Goal: Task Accomplishment & Management: Complete application form

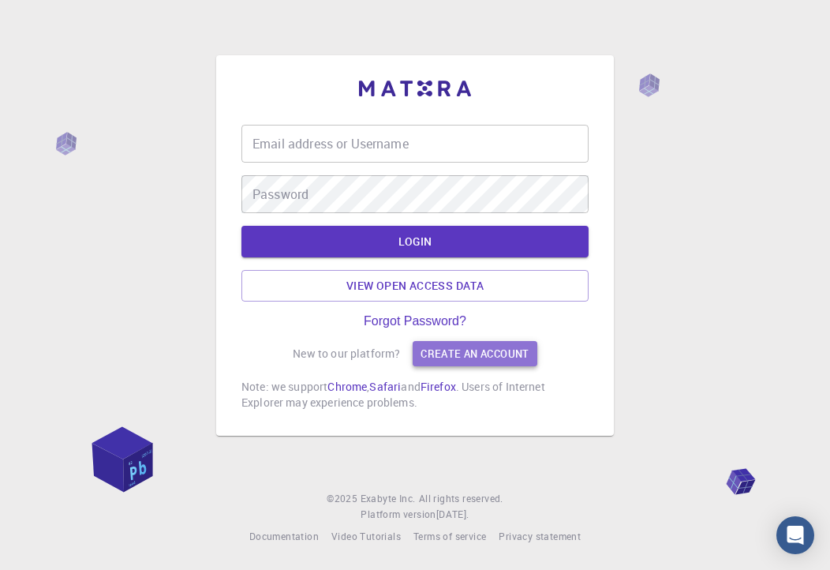
click at [441, 349] on link "Create an account" at bounding box center [475, 353] width 124 height 25
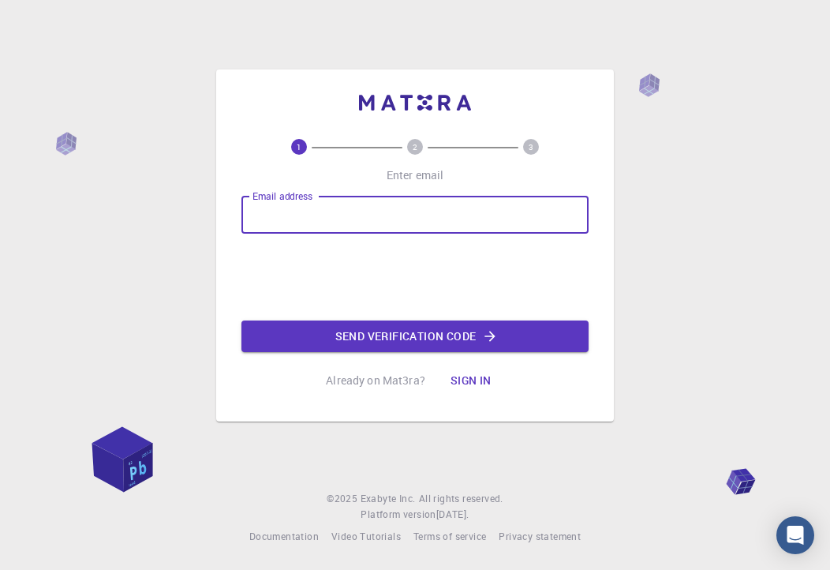
click at [354, 210] on input "Email address" at bounding box center [414, 215] width 347 height 38
type input "alip241223@gmail.com"
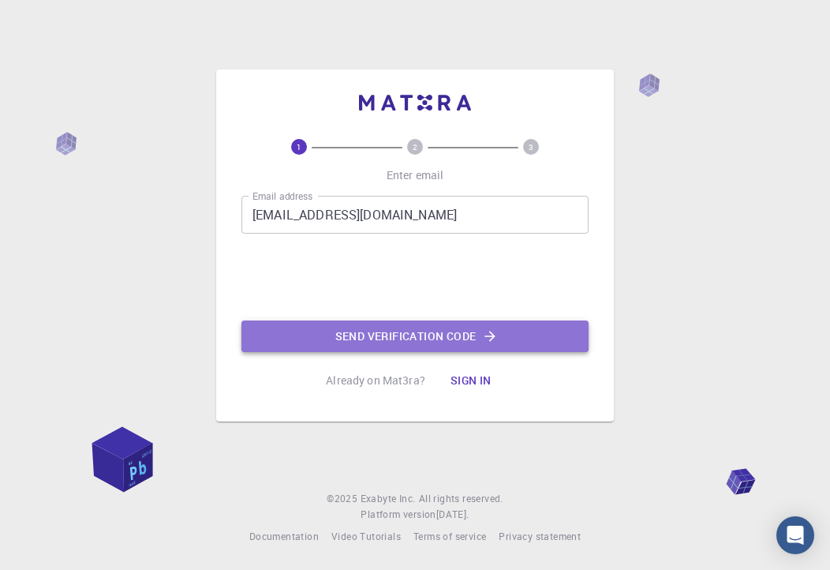
click at [290, 324] on button "Send verification code" at bounding box center [414, 336] width 347 height 32
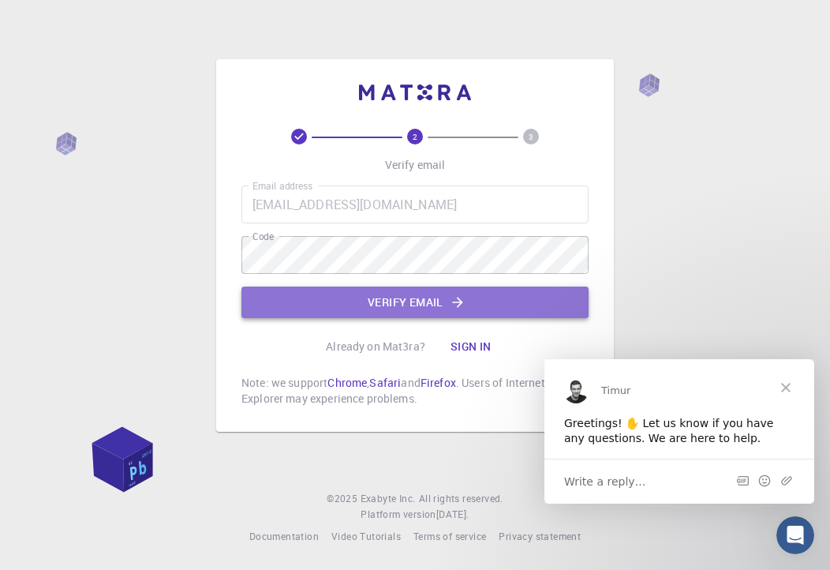
click at [388, 300] on button "Verify email" at bounding box center [414, 302] width 347 height 32
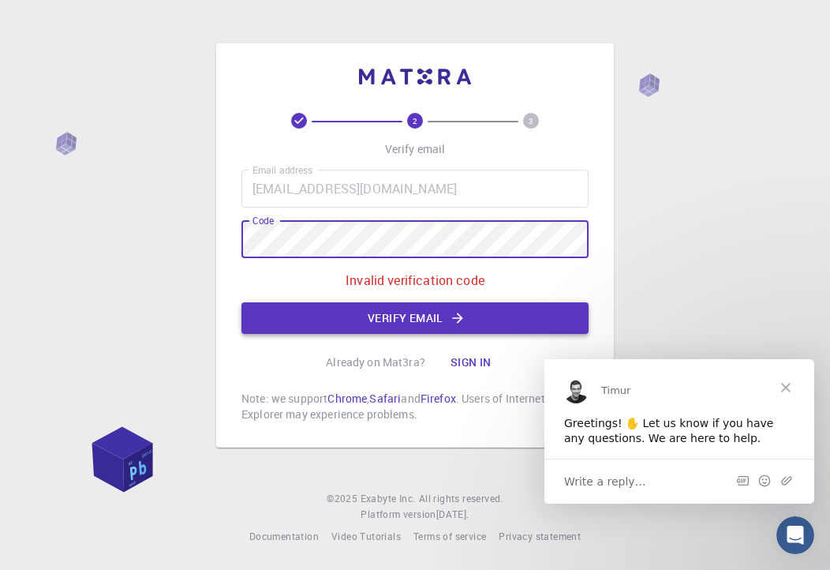
click at [379, 316] on button "Verify email" at bounding box center [414, 318] width 347 height 32
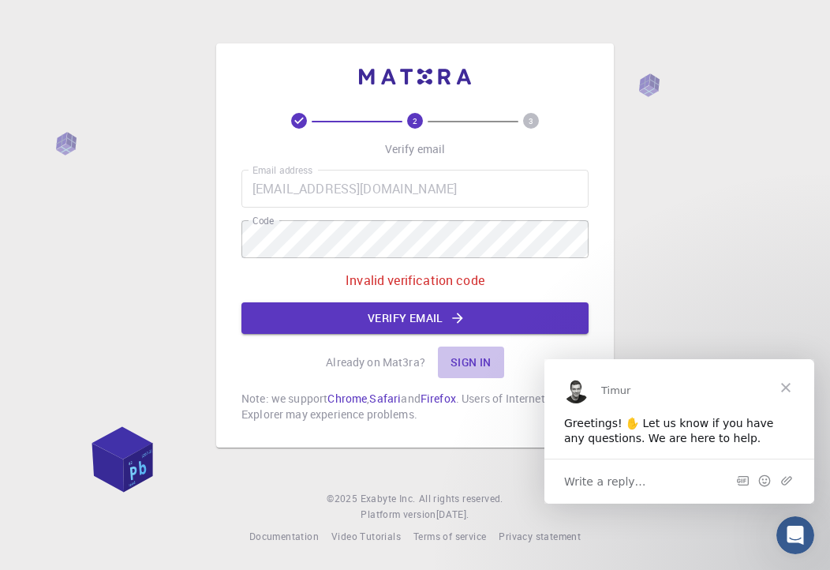
click at [476, 359] on button "Sign in" at bounding box center [471, 362] width 66 height 32
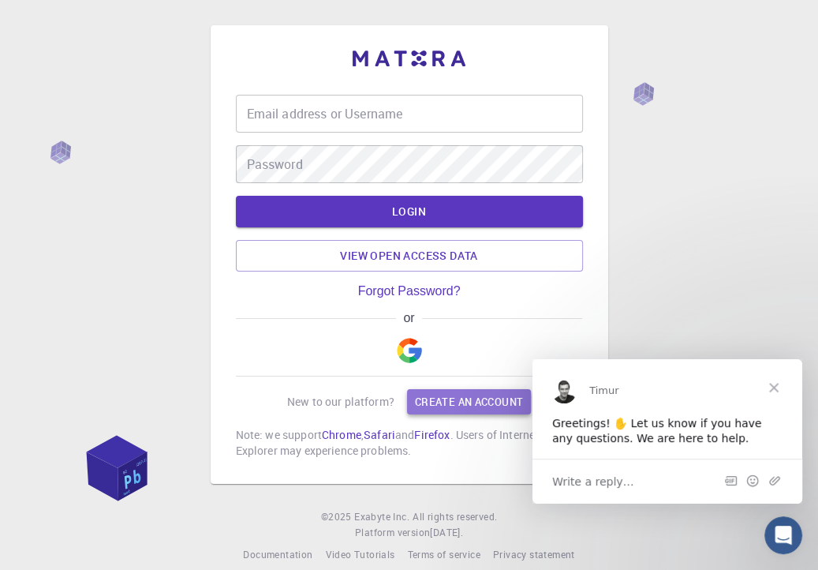
click at [452, 404] on link "Create an account" at bounding box center [469, 401] width 124 height 25
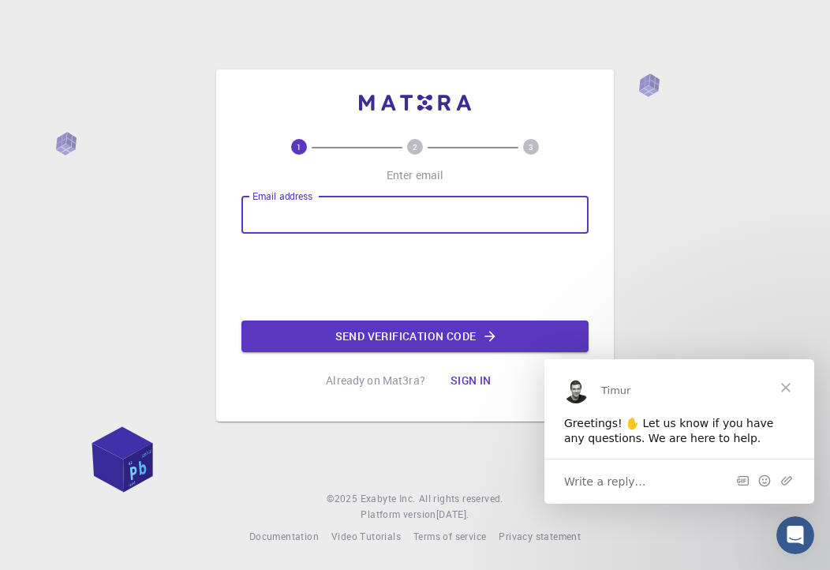
click at [306, 196] on div "Email address Email address" at bounding box center [414, 215] width 347 height 38
type input "alip241223@gmail.com"
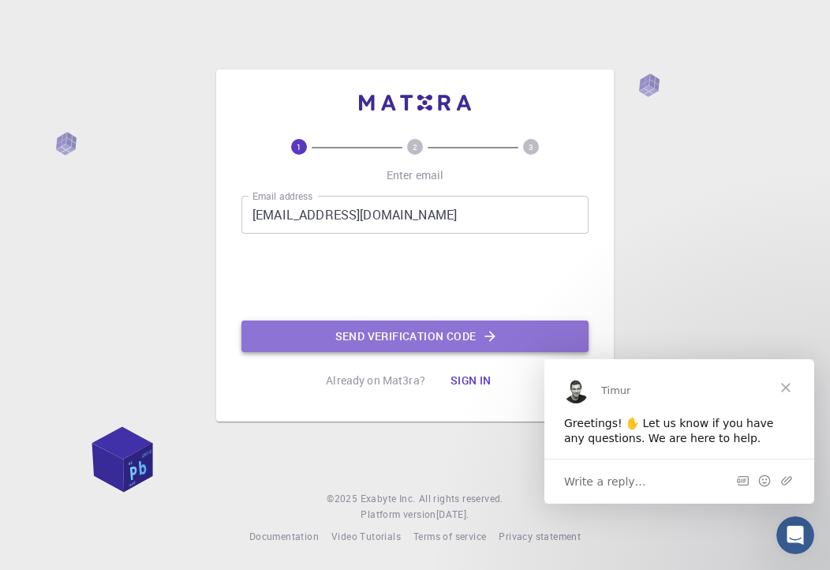
click at [351, 342] on button "Send verification code" at bounding box center [414, 336] width 347 height 32
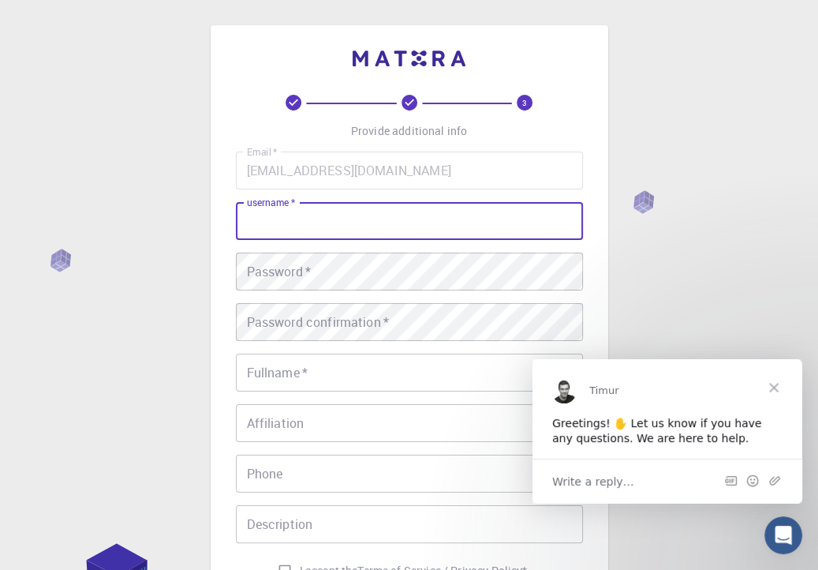
click at [344, 236] on input "username   *" at bounding box center [409, 221] width 347 height 38
type input "ื"
type input "oeasy007"
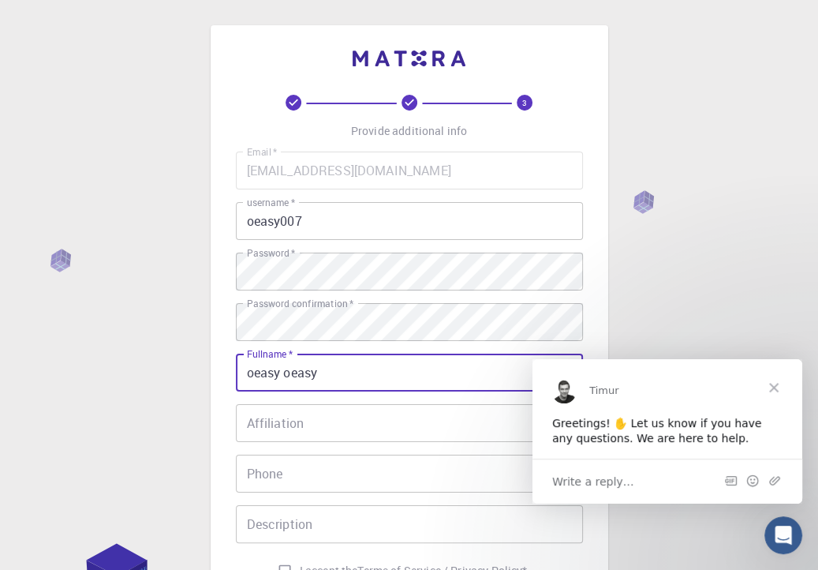
type input "oeasy oeasy"
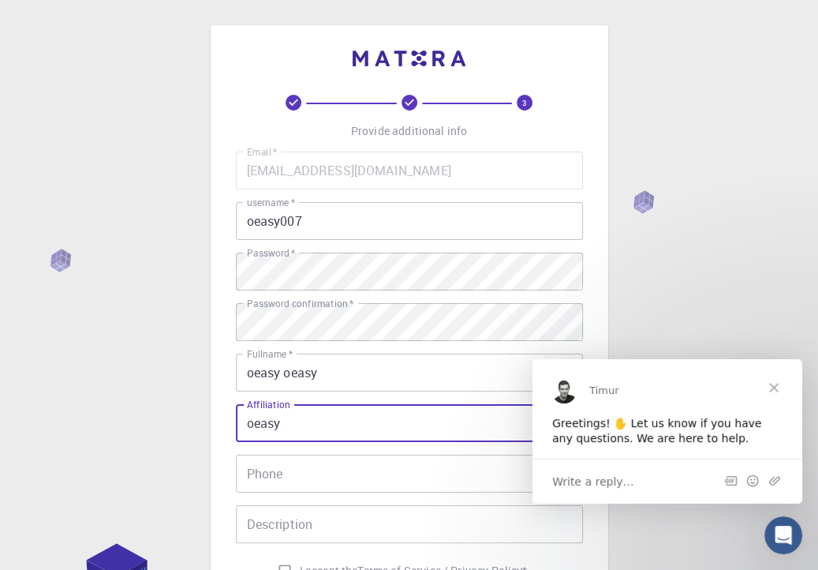
type input "oeasy"
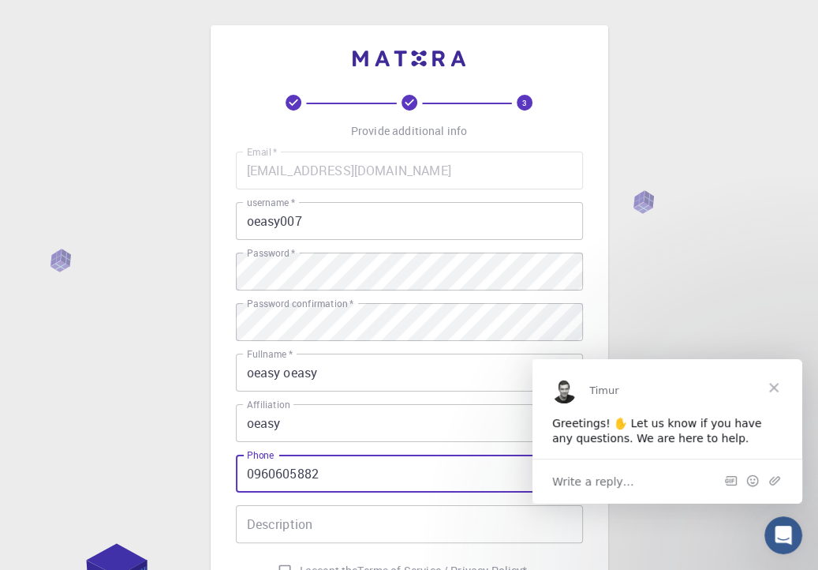
type input "0960605882"
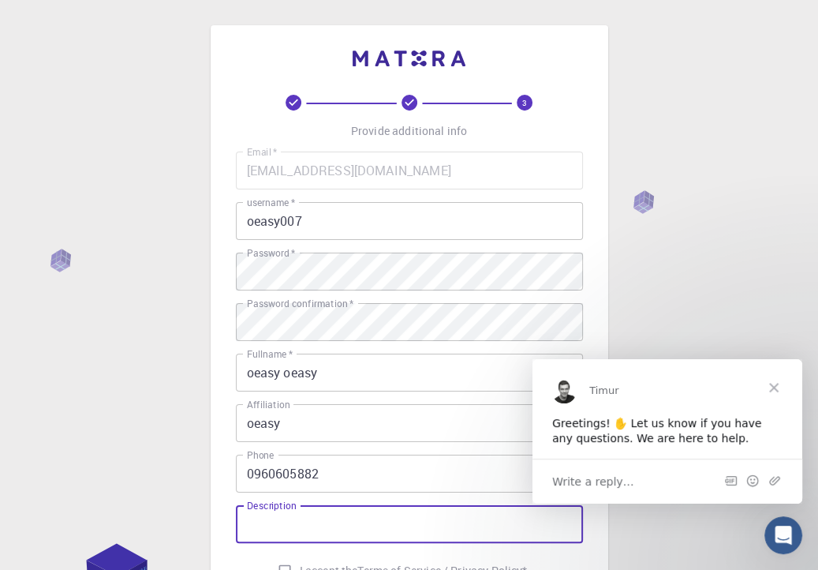
scroll to position [234, 0]
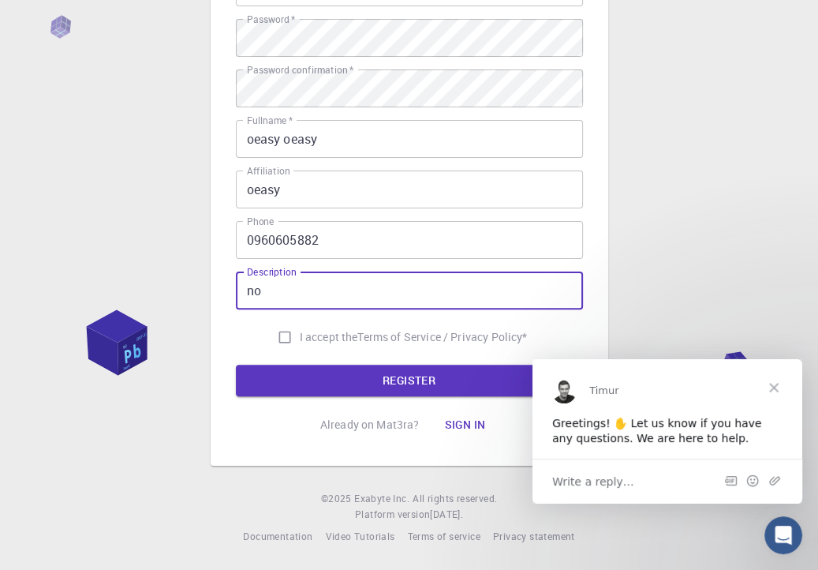
type input "no"
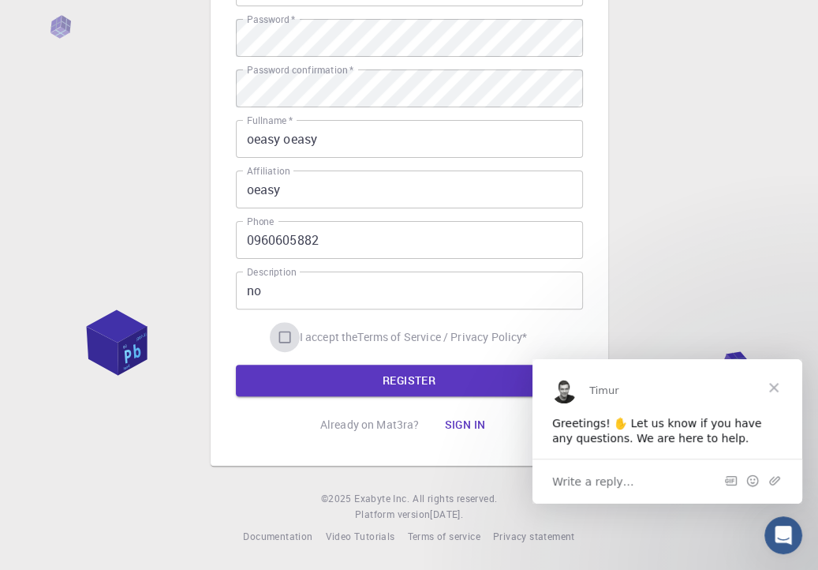
click at [276, 330] on input "I accept the Terms of Service / Privacy Policy *" at bounding box center [285, 337] width 30 height 30
checkbox input "true"
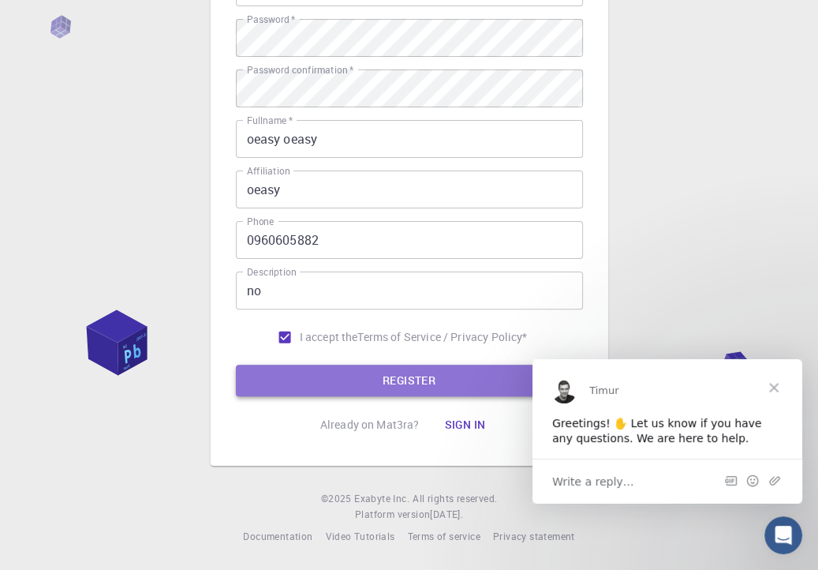
click at [297, 370] on button "REGISTER" at bounding box center [409, 381] width 347 height 32
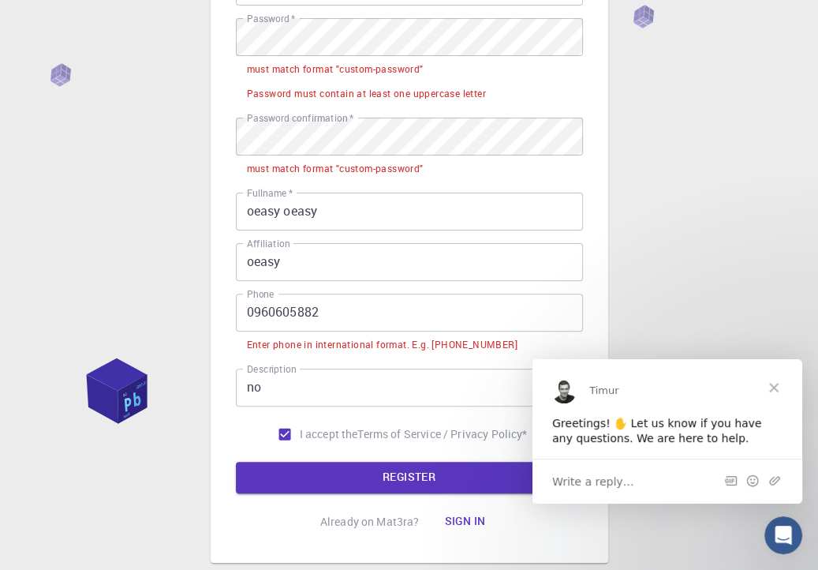
scroll to position [0, 0]
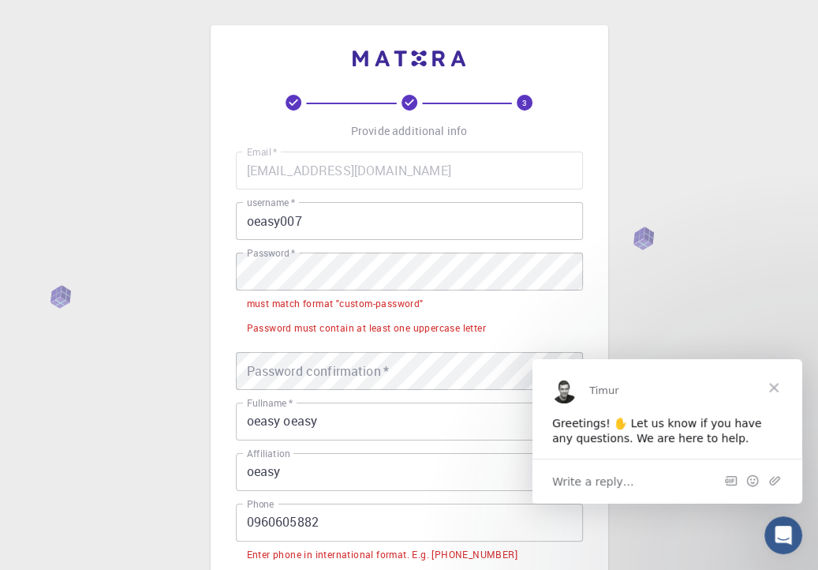
drag, startPoint x: 329, startPoint y: 397, endPoint x: 363, endPoint y: 423, distance: 42.8
click at [363, 423] on div "Email   * alip241223@gmail.com Email   * username   * oeasy007 username   * Pas…" at bounding box center [409, 405] width 347 height 507
click at [363, 423] on input "oeasy oeasy" at bounding box center [409, 421] width 347 height 38
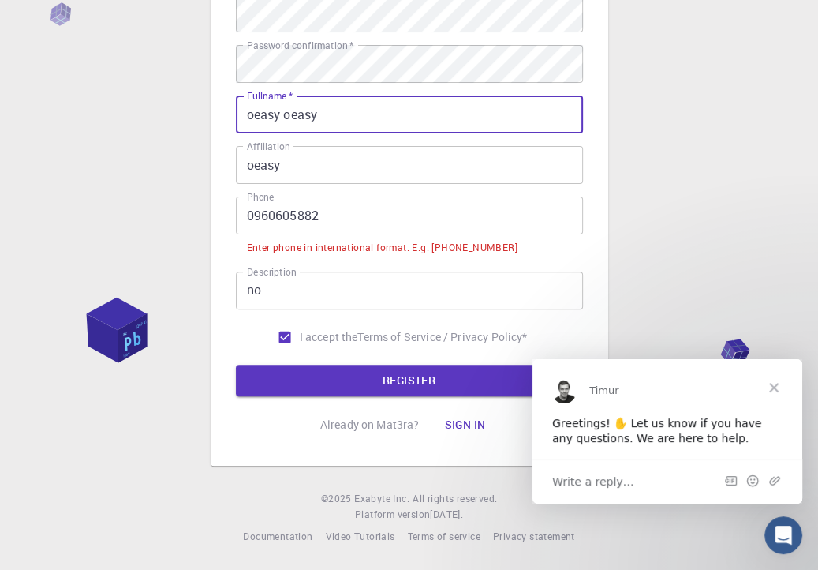
scroll to position [259, 0]
click at [322, 271] on input "no" at bounding box center [409, 290] width 347 height 38
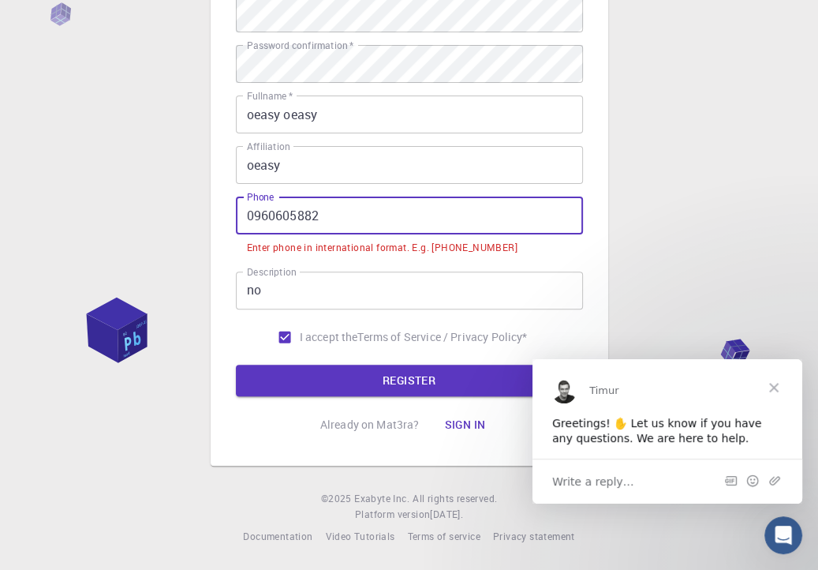
click at [354, 214] on input "0960605882" at bounding box center [409, 215] width 347 height 38
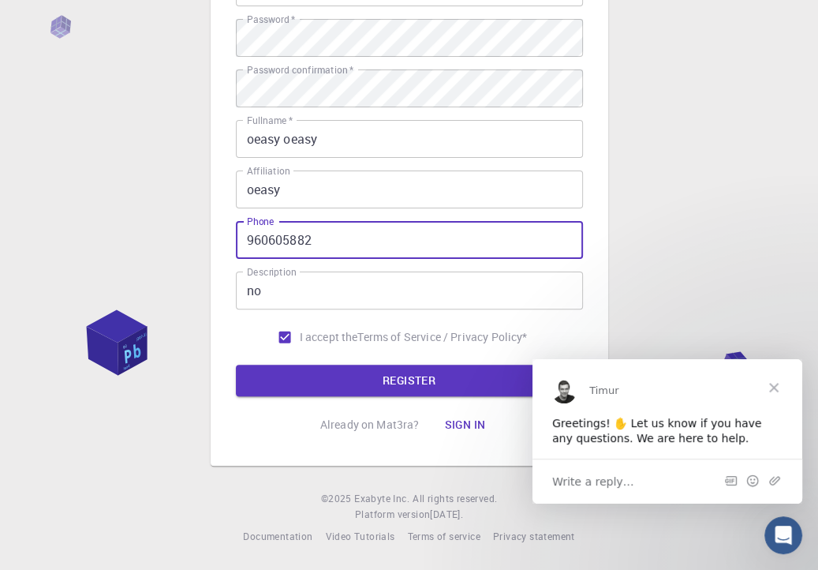
scroll to position [234, 0]
type input "+66960605882"
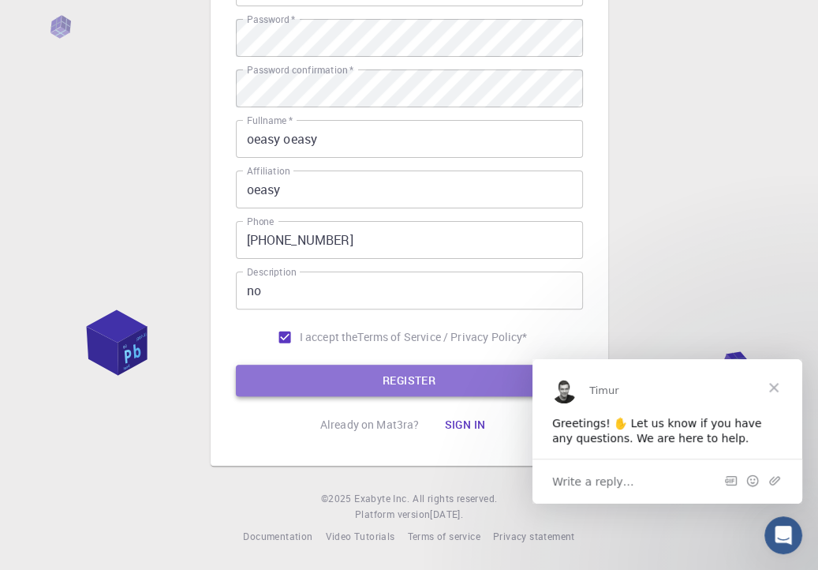
click at [337, 369] on button "REGISTER" at bounding box center [409, 381] width 347 height 32
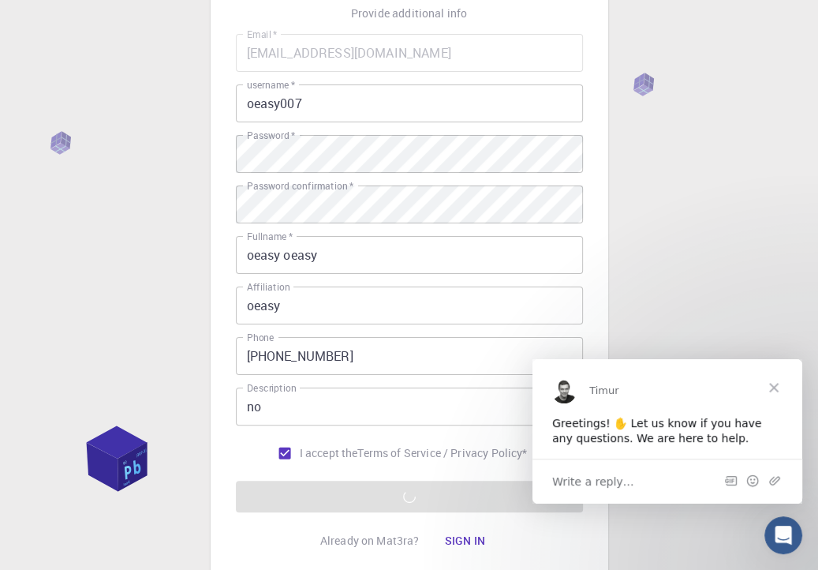
scroll to position [0, 0]
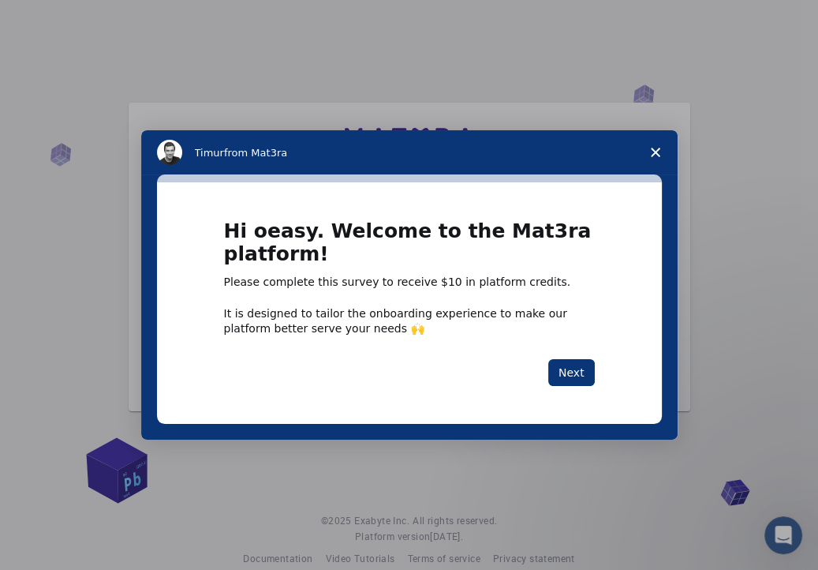
click at [747, 131] on div "Intercom messenger" at bounding box center [409, 285] width 818 height 570
click at [579, 372] on button "Next" at bounding box center [571, 372] width 47 height 27
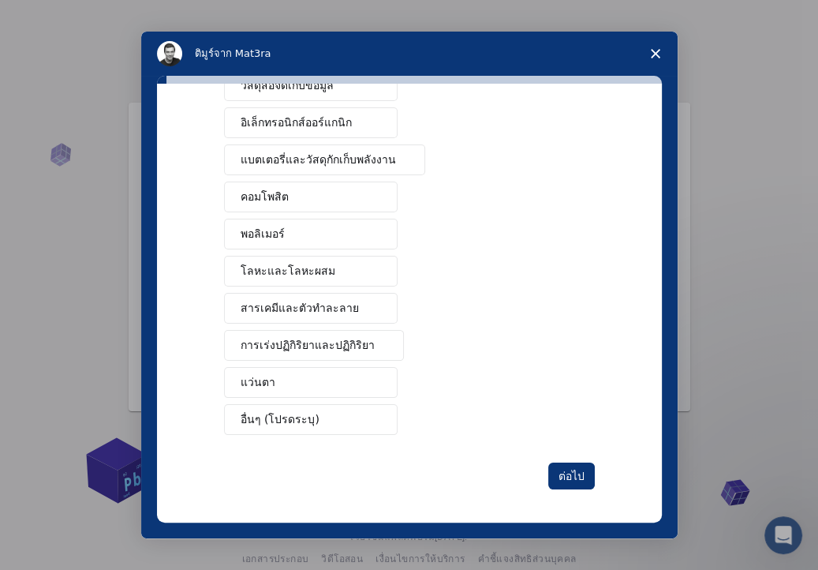
scroll to position [24, 0]
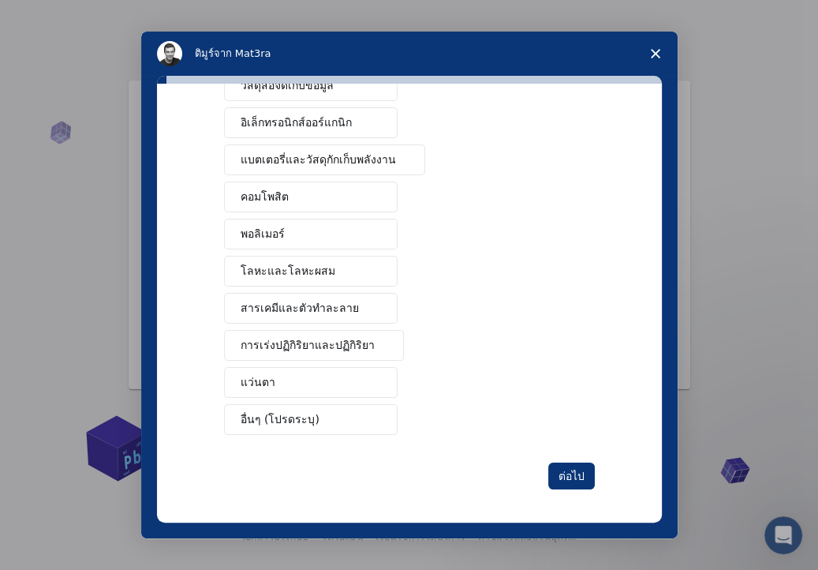
click at [301, 416] on button "อื่นๆ (โปรดระบุ)" at bounding box center [311, 419] width 174 height 31
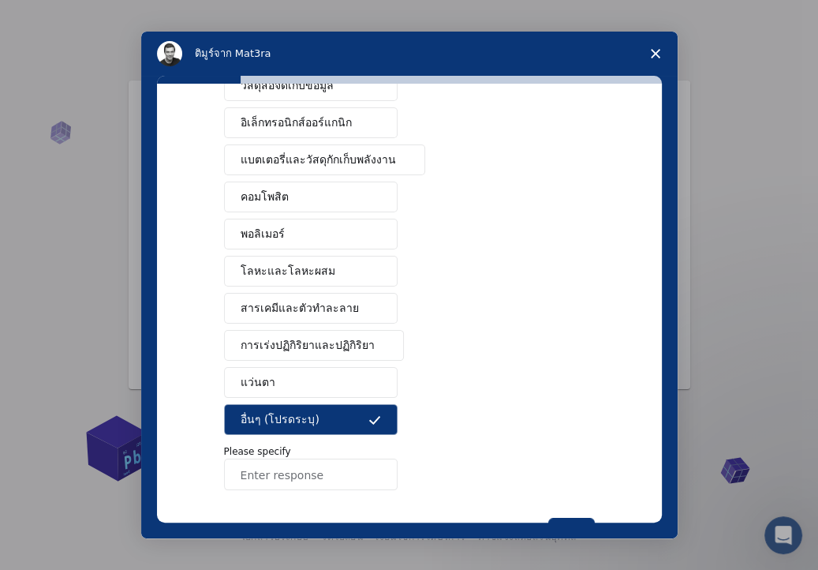
click at [271, 458] on input "Enter response" at bounding box center [311, 474] width 174 height 32
type input "v"
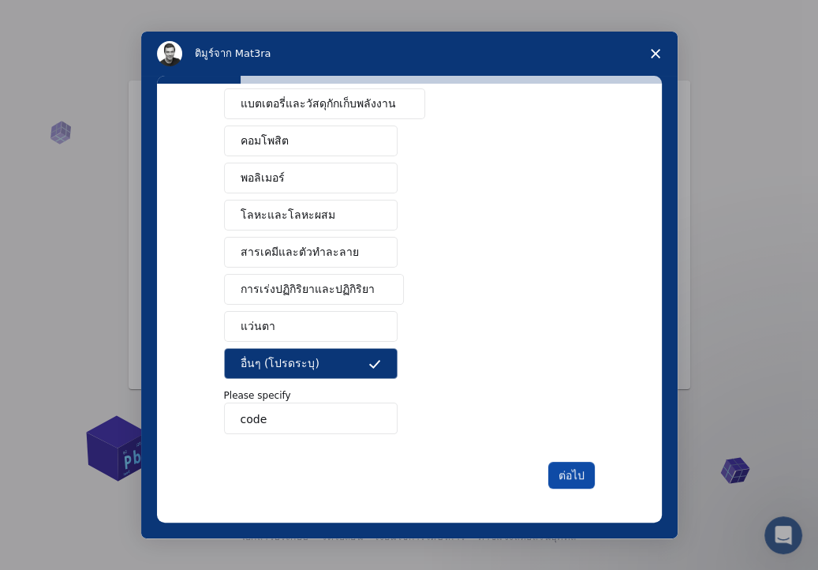
type input "code"
click at [566, 469] on font "ต่อไป" at bounding box center [572, 475] width 26 height 13
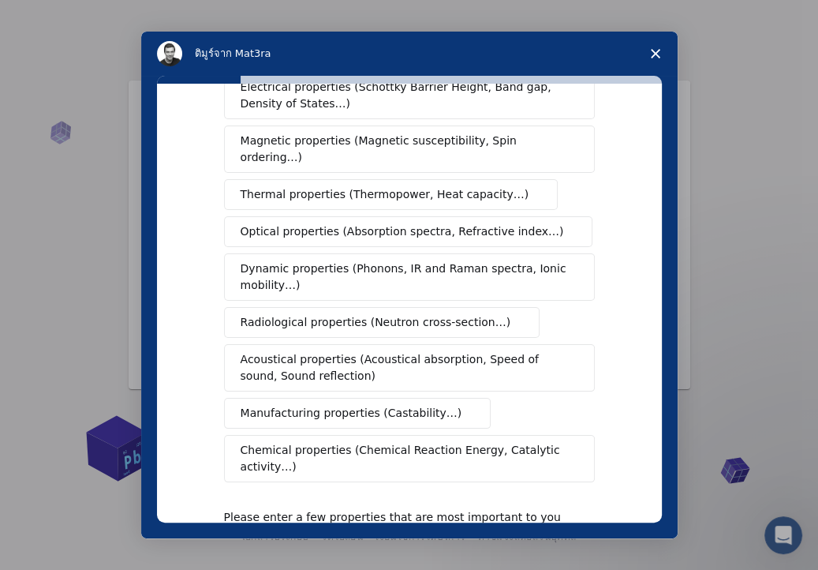
scroll to position [0, 0]
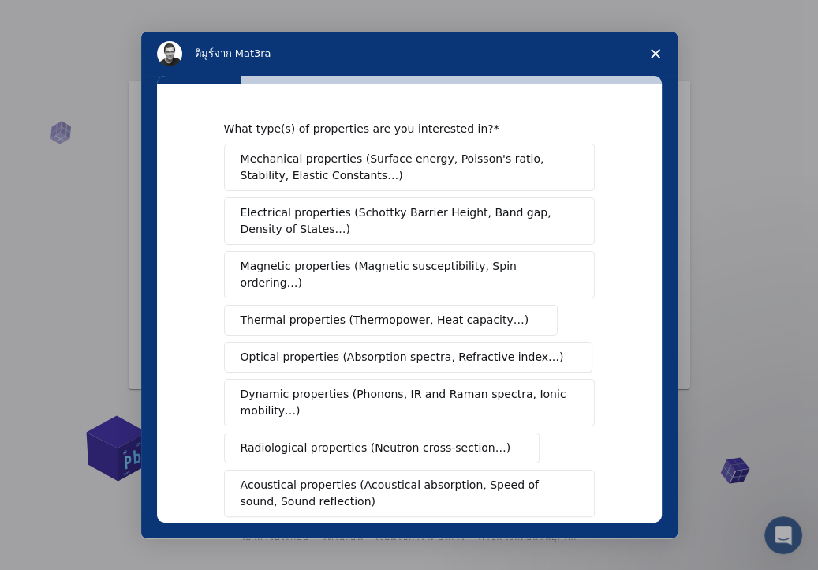
click at [400, 152] on span "Mechanical properties (Surface energy, Poisson's ratio, Stability, Elastic Cons…" at bounding box center [405, 167] width 329 height 33
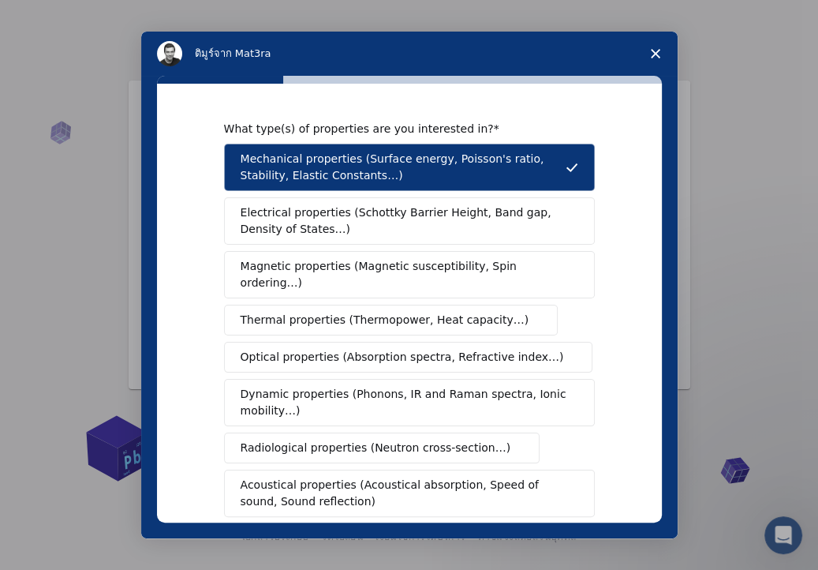
click at [470, 211] on span "Electrical properties (Schottky Barrier Height, Band gap, Density of States…)" at bounding box center [405, 220] width 328 height 33
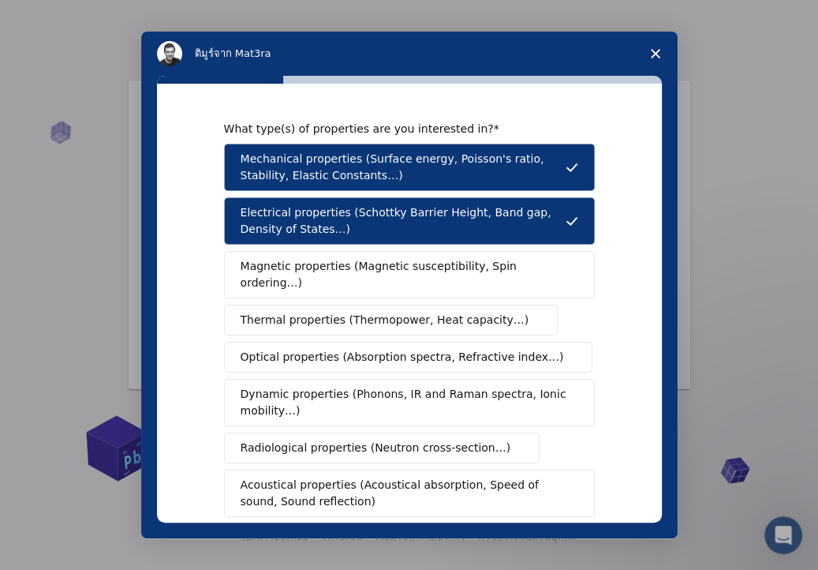
click at [417, 251] on button "Magnetic properties (Magnetic susceptibility, Spin ordering…)" at bounding box center [409, 274] width 371 height 47
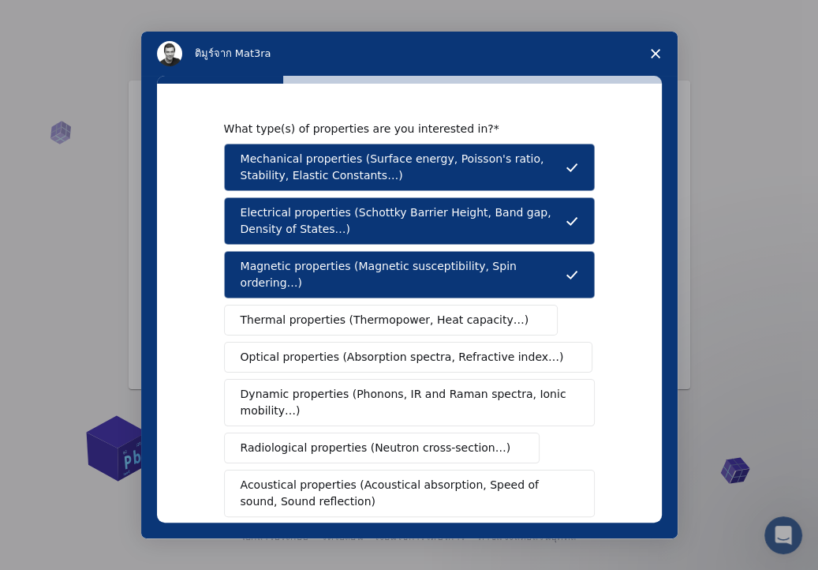
click at [401, 314] on button "Thermal properties (Thermopower, Heat capacity…)" at bounding box center [391, 320] width 335 height 31
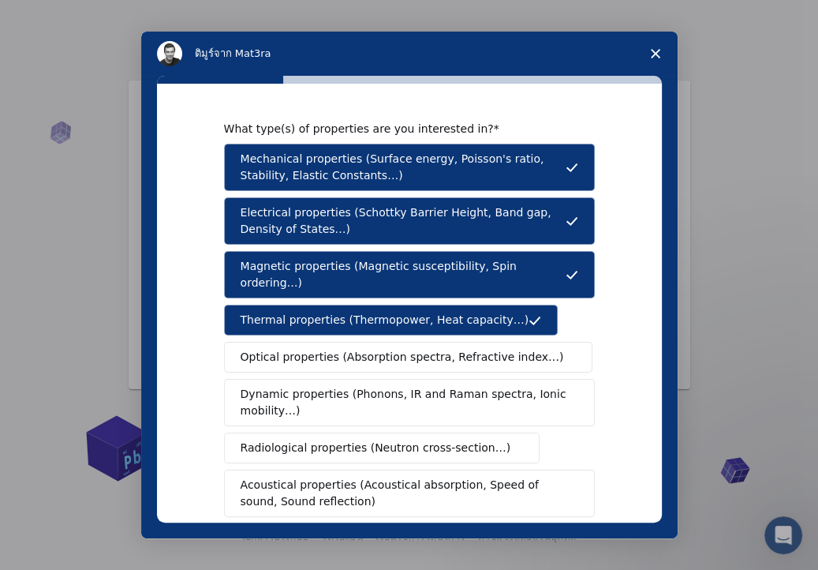
click at [401, 323] on div "Mechanical properties (Surface energy, Poisson's ratio, Stability, Elastic Cons…" at bounding box center [409, 376] width 371 height 464
click at [397, 379] on button "Dynamic properties (Phonons, IR and Raman spectra, Ionic mobility…)" at bounding box center [409, 402] width 371 height 47
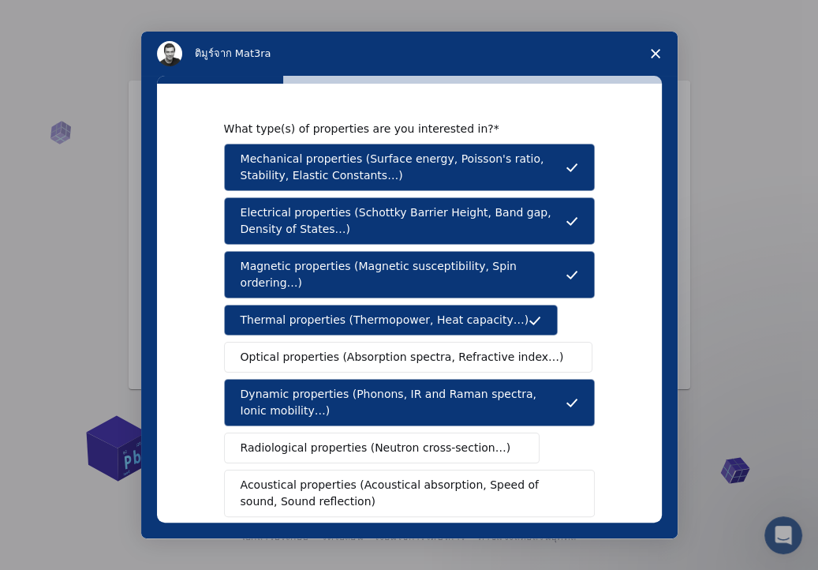
click at [400, 349] on span "Optical properties (Absorption spectra, Refractive index…)" at bounding box center [403, 357] width 324 height 17
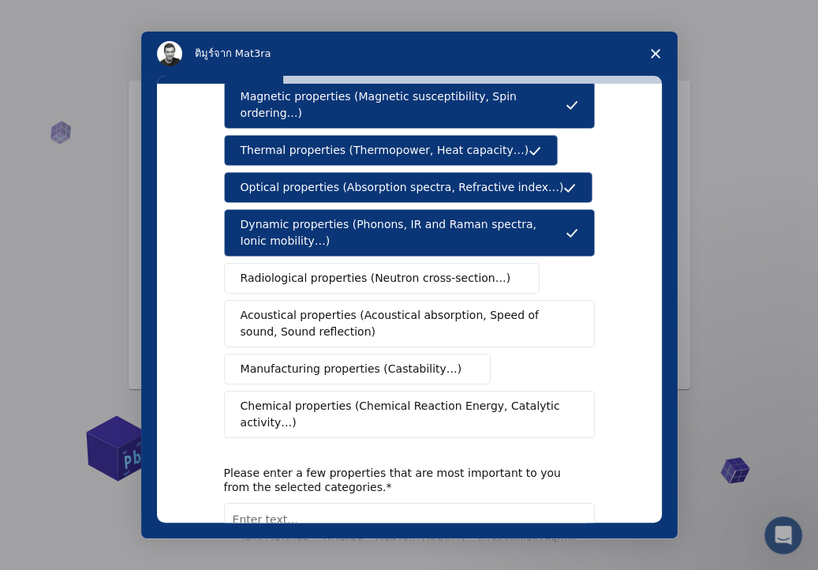
scroll to position [170, 0]
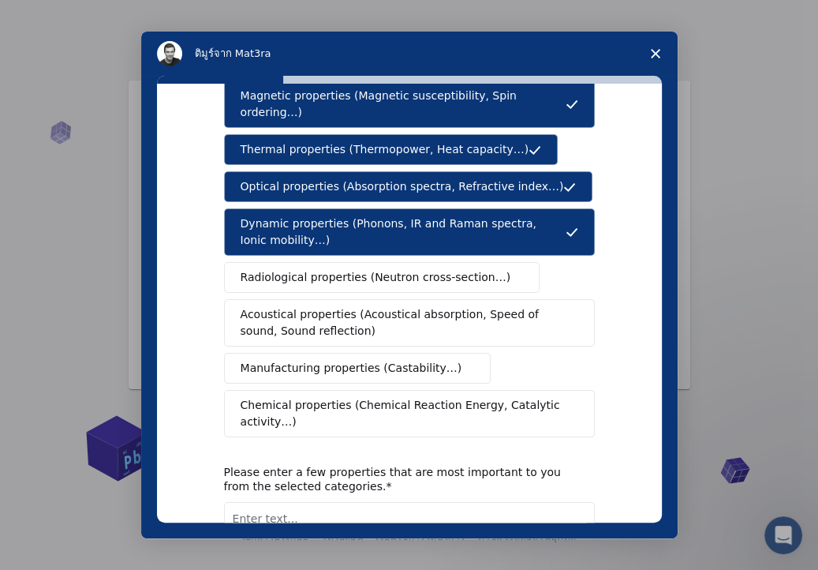
click at [338, 397] on span "Chemical properties (Chemical Reaction Energy, Catalytic activity…)" at bounding box center [404, 413] width 327 height 33
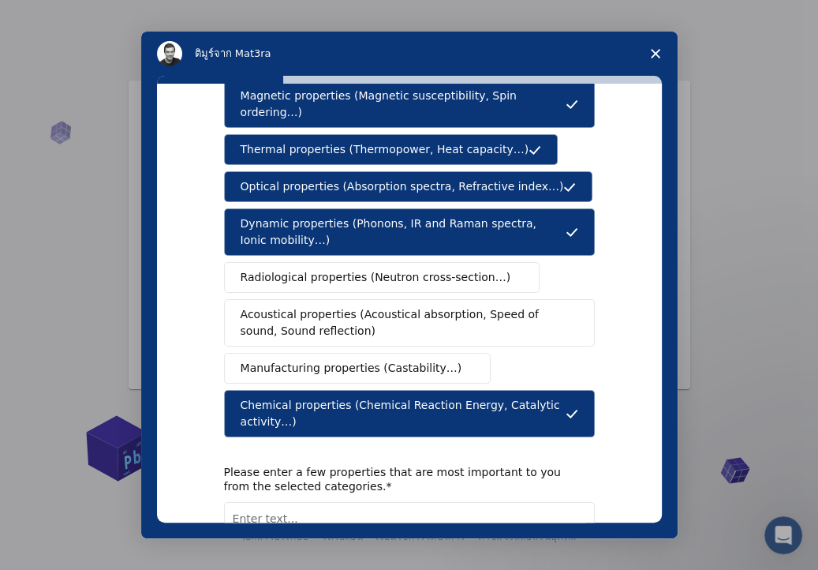
click at [346, 360] on span "Manufacturing properties (Castability…)" at bounding box center [352, 368] width 222 height 17
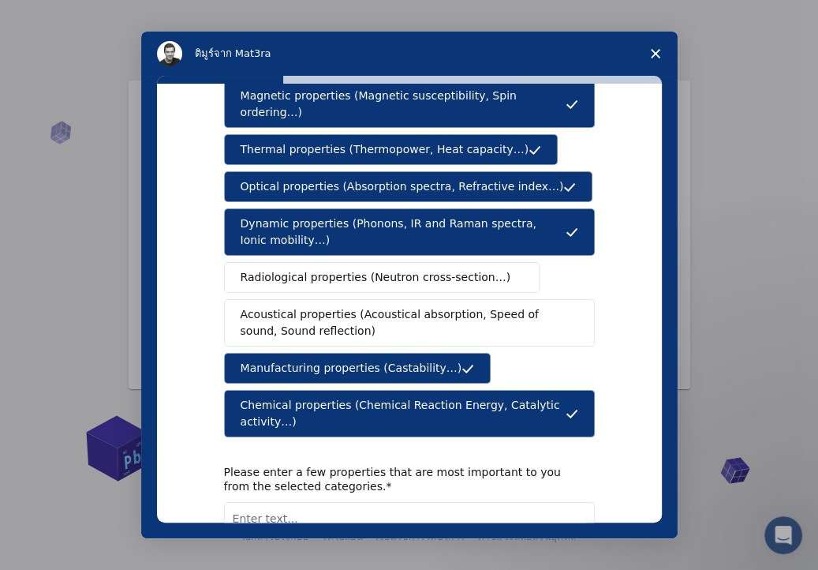
click at [369, 306] on span "Acoustical properties (Acoustical absorption, Speed of sound, Sound reflection)" at bounding box center [405, 322] width 328 height 33
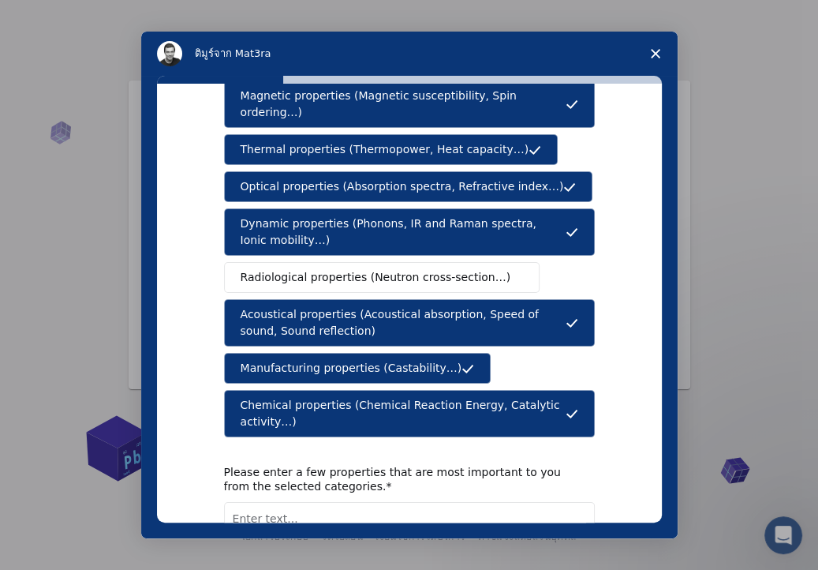
drag, startPoint x: 372, startPoint y: 260, endPoint x: 306, endPoint y: 263, distance: 66.4
click at [306, 269] on span "Radiological properties (Neutron cross-section…)" at bounding box center [376, 277] width 271 height 17
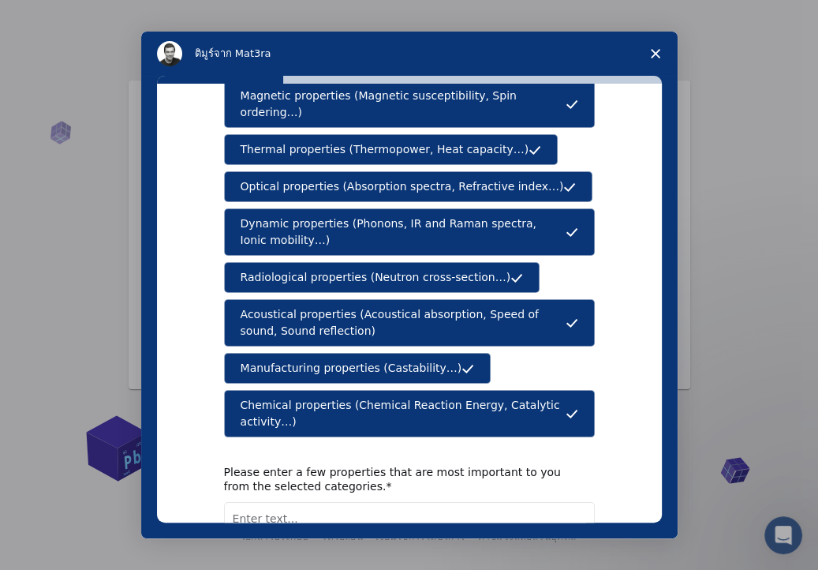
scroll to position [269, 0]
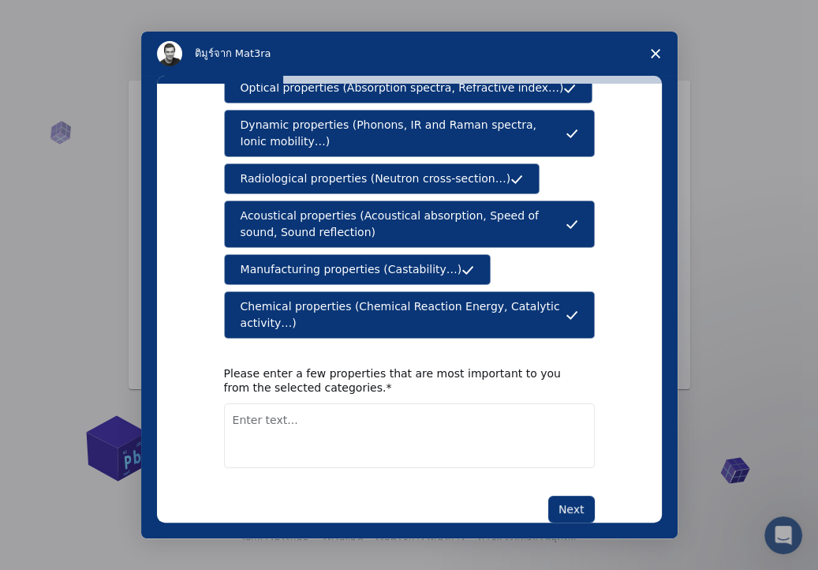
click at [309, 403] on textarea "Enter text..." at bounding box center [409, 435] width 371 height 65
type textarea "v"
type textarea "code"
click at [556, 496] on button "Next" at bounding box center [571, 509] width 47 height 27
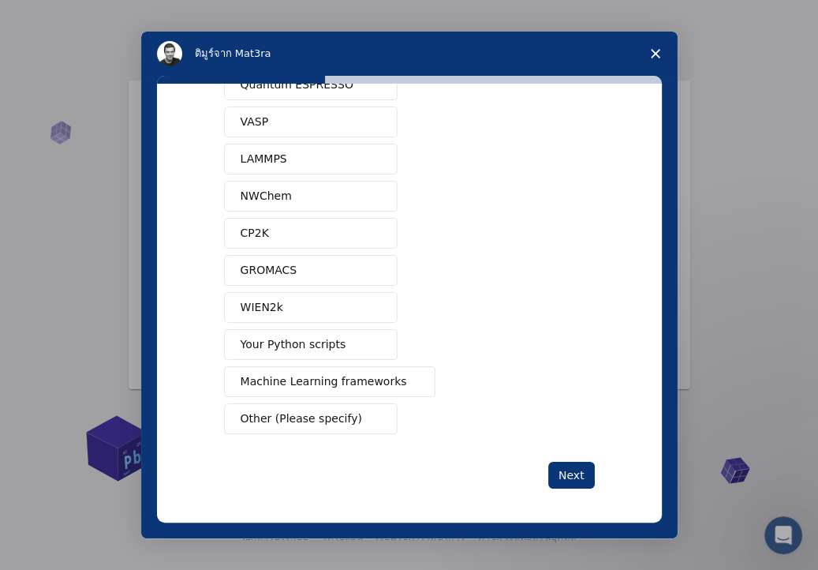
scroll to position [0, 0]
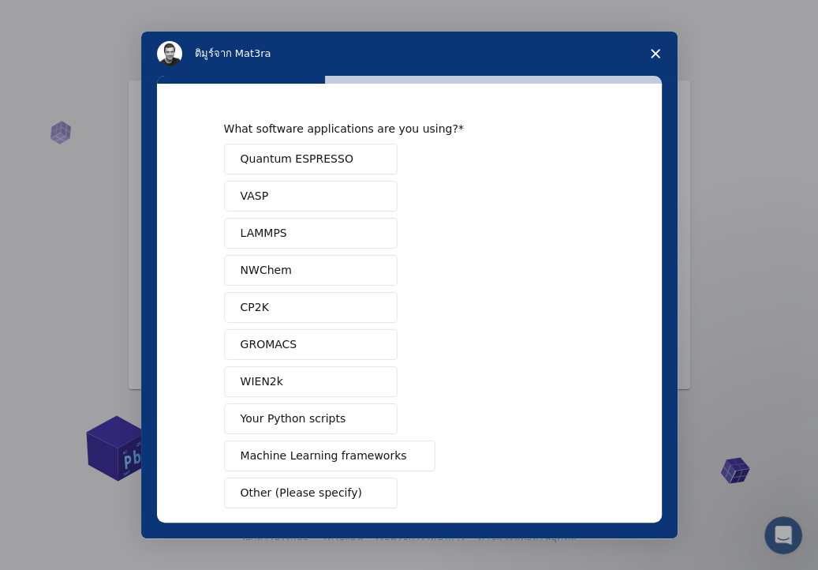
click at [314, 159] on span "Quantum ESPRESSO" at bounding box center [297, 159] width 113 height 17
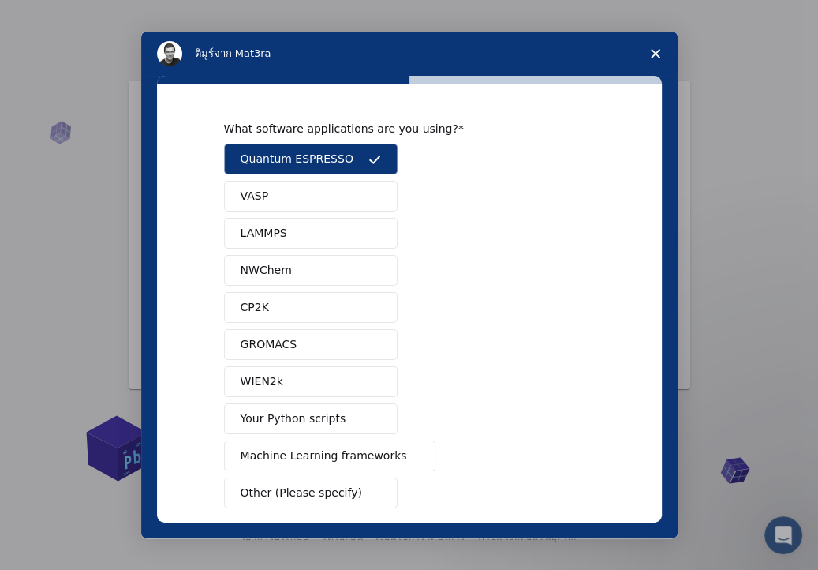
click at [322, 205] on button "VASP" at bounding box center [311, 196] width 174 height 31
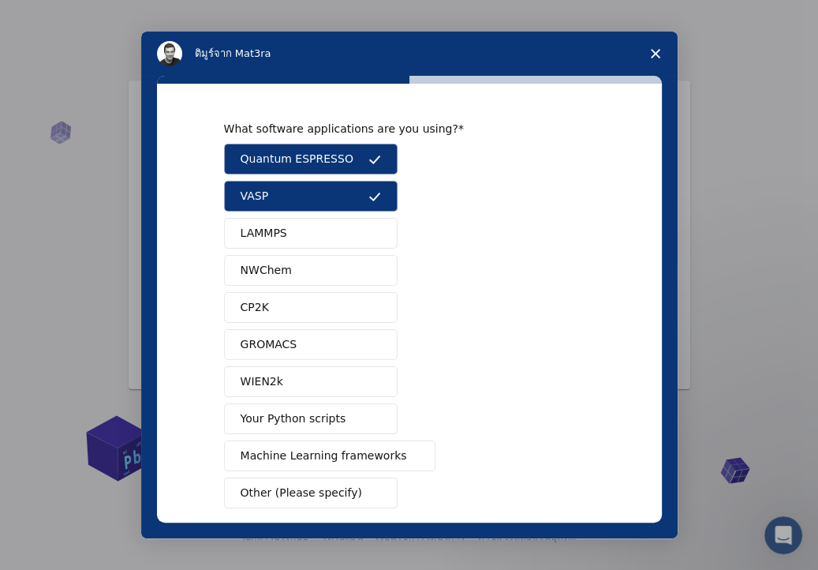
click at [314, 234] on button "LAMMPS" at bounding box center [311, 233] width 174 height 31
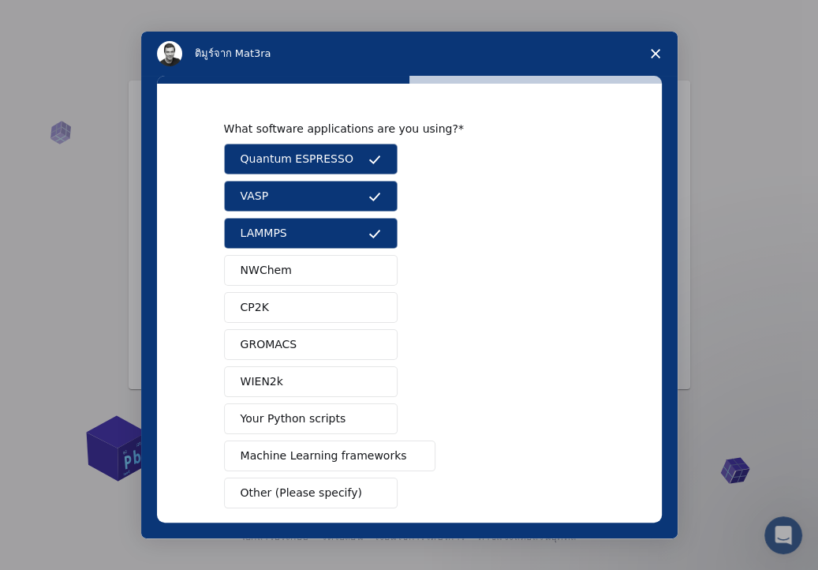
click at [329, 270] on button "NWChem" at bounding box center [311, 270] width 174 height 31
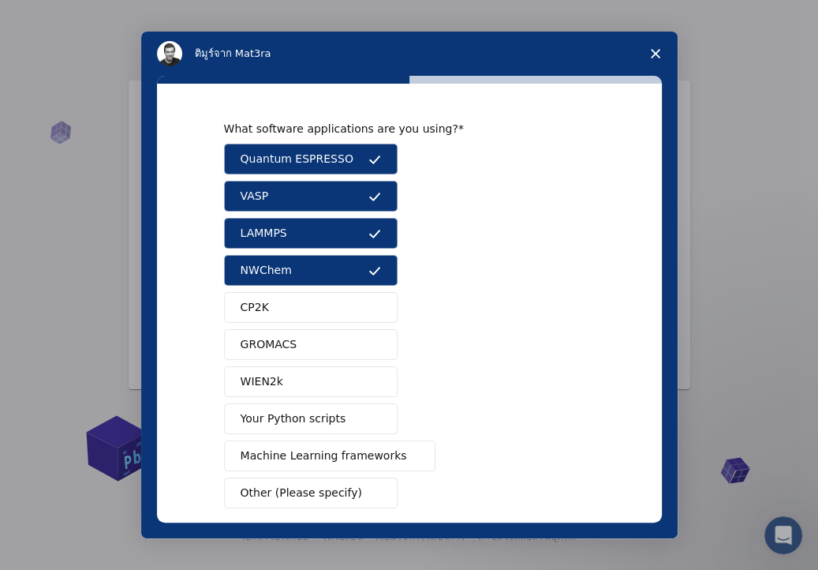
click at [331, 302] on button "CP2K" at bounding box center [311, 307] width 174 height 31
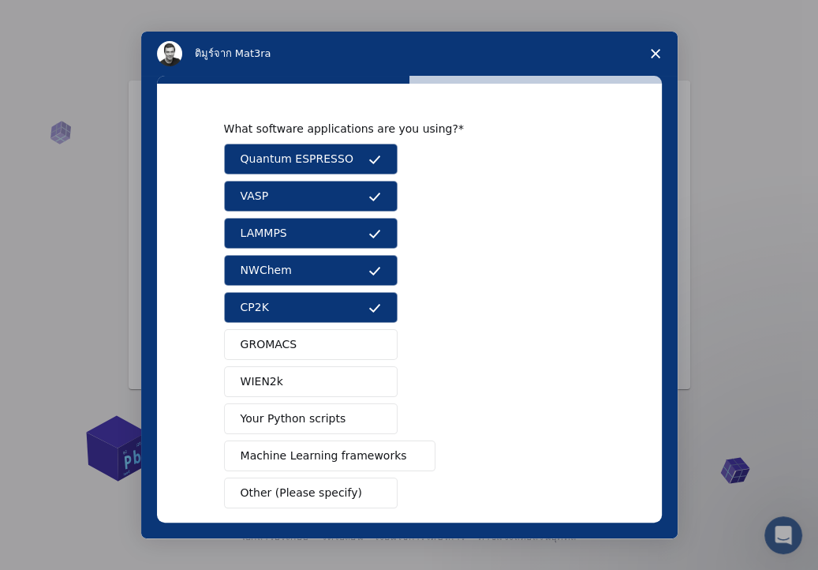
click at [340, 344] on button "GROMACS" at bounding box center [311, 344] width 174 height 31
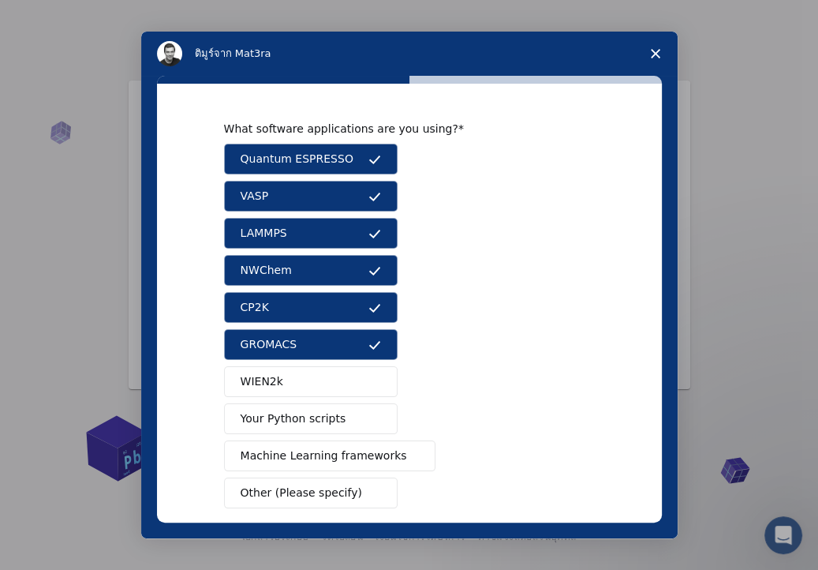
click at [333, 380] on button "WIEN2k" at bounding box center [311, 381] width 174 height 31
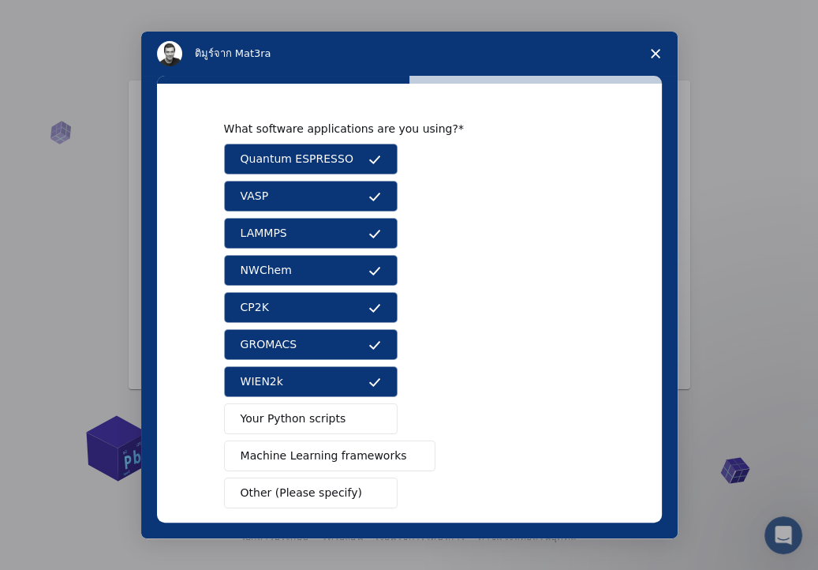
click at [343, 412] on button "Your Python scripts" at bounding box center [311, 418] width 174 height 31
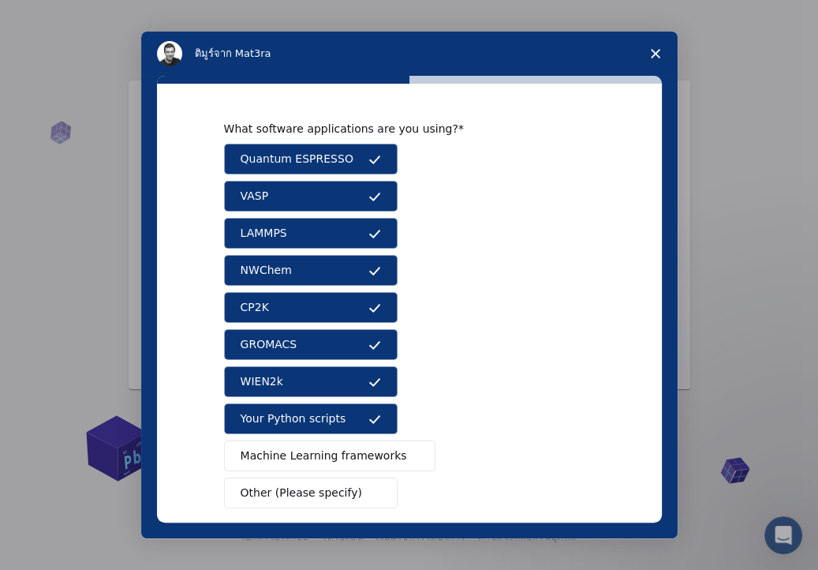
click at [375, 462] on button "Machine Learning frameworks" at bounding box center [330, 455] width 212 height 31
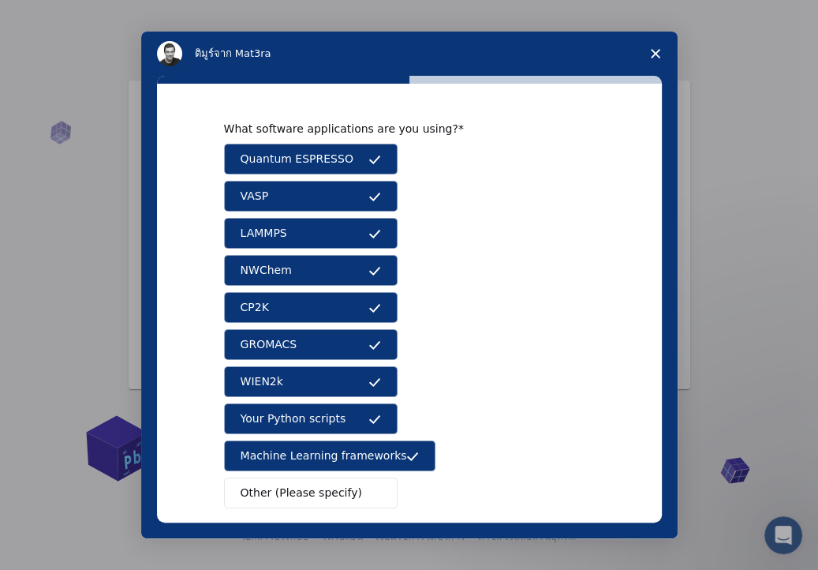
click at [369, 488] on span "อินเตอร์คอมส่งข้อความ" at bounding box center [375, 493] width 13 height 13
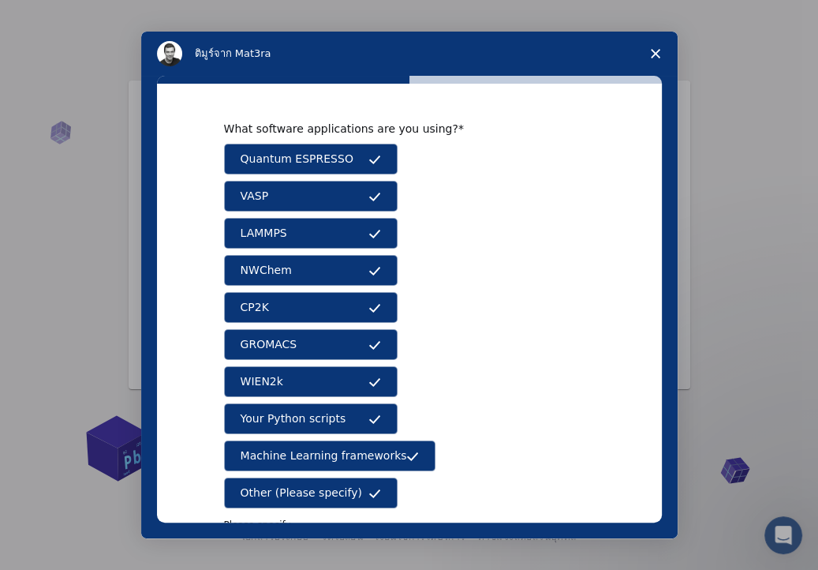
scroll to position [129, 0]
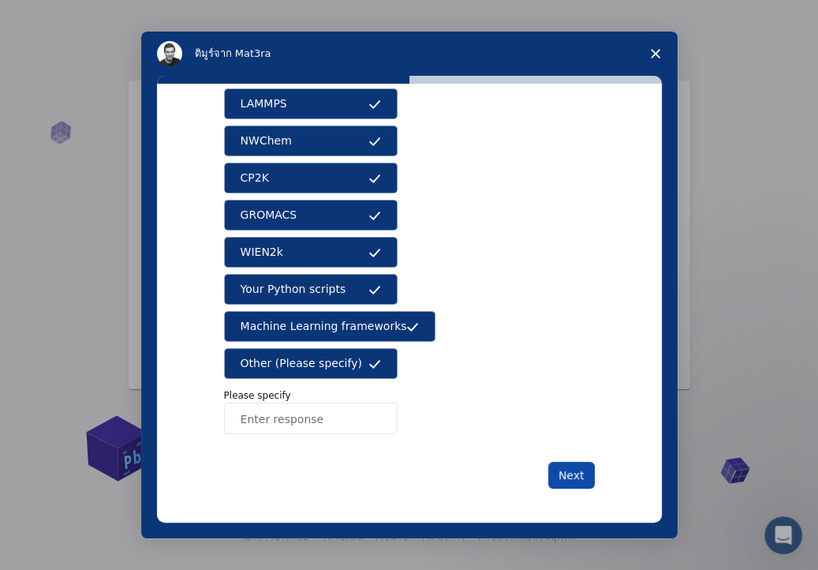
click at [578, 470] on button "Next" at bounding box center [571, 475] width 47 height 27
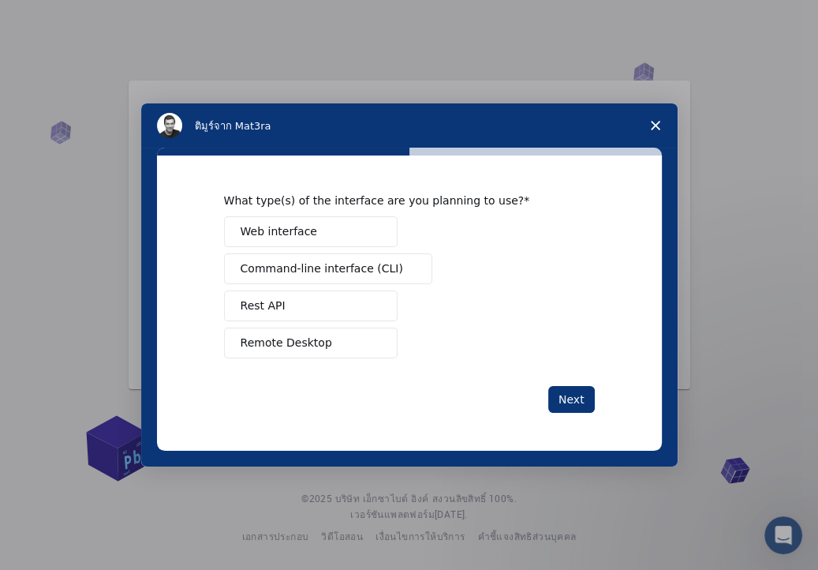
scroll to position [0, 0]
click at [314, 264] on span "Command-line interface (CLI)" at bounding box center [322, 268] width 163 height 17
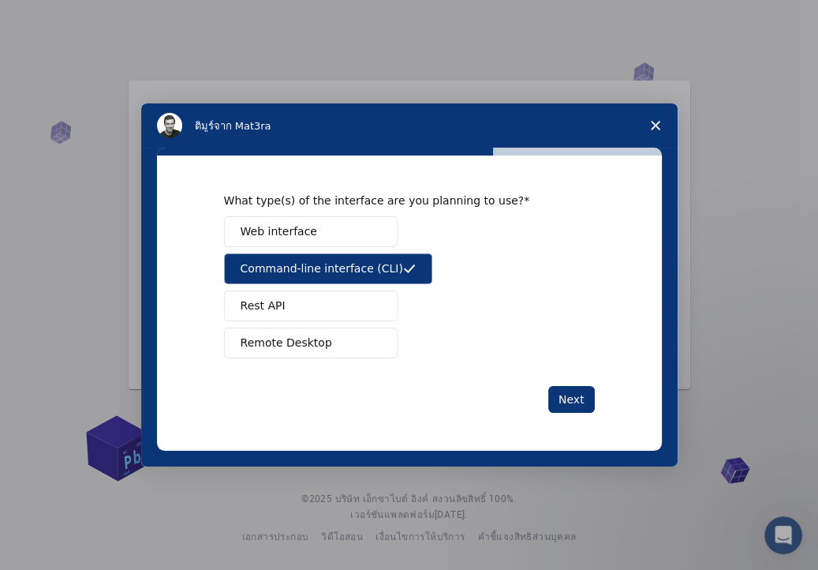
click at [316, 241] on button "Web interface" at bounding box center [311, 231] width 174 height 31
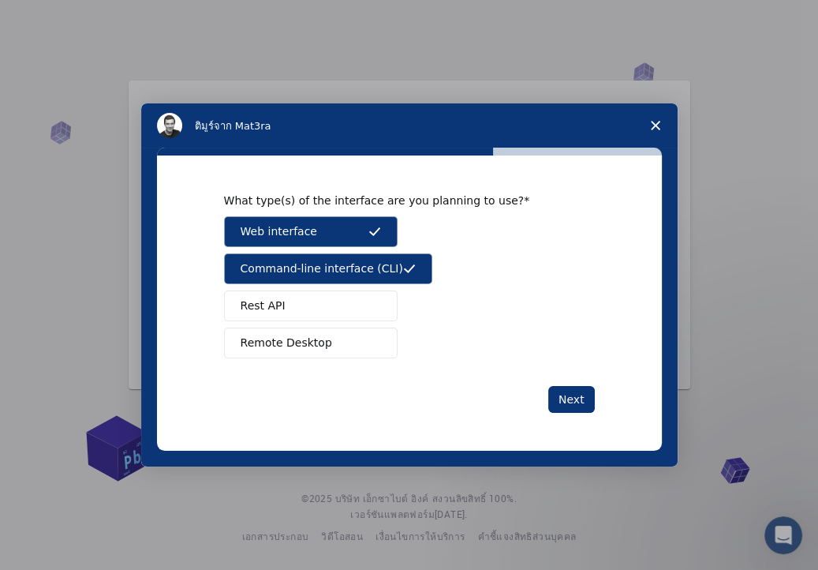
click at [338, 314] on button "Rest API" at bounding box center [311, 305] width 174 height 31
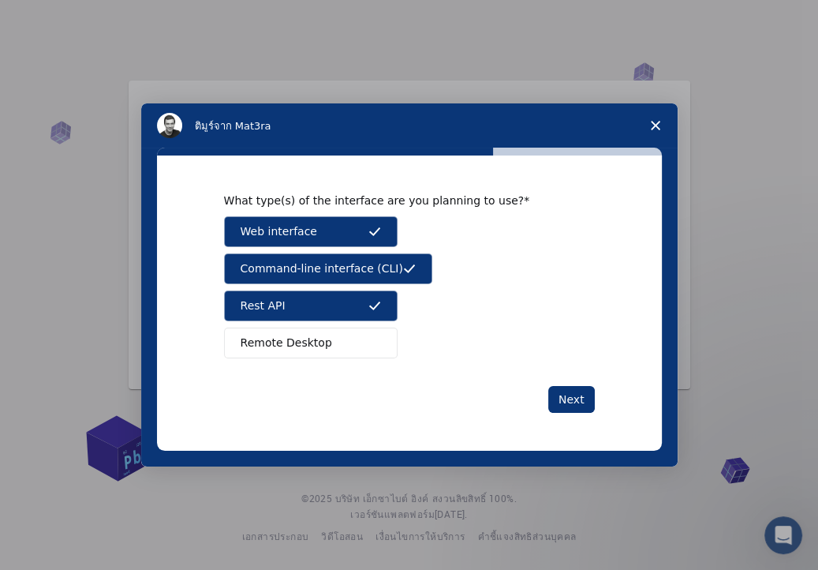
click at [332, 344] on button "Remote Desktop" at bounding box center [311, 342] width 174 height 31
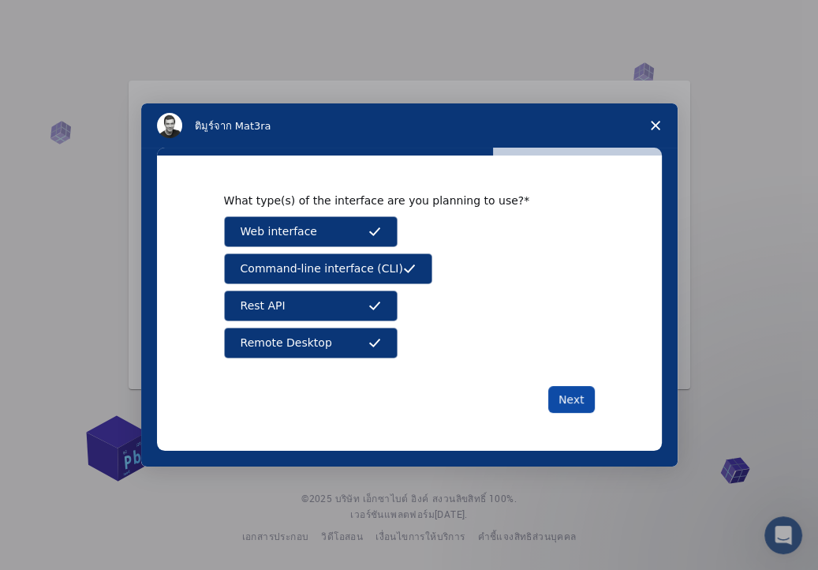
click at [577, 394] on button "Next" at bounding box center [571, 399] width 47 height 27
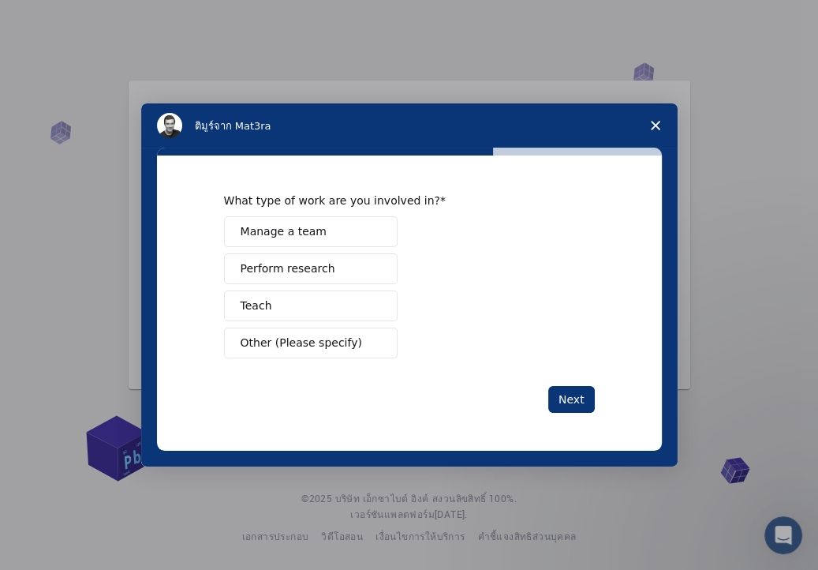
drag, startPoint x: 3, startPoint y: 402, endPoint x: 95, endPoint y: 357, distance: 101.6
click at [95, 357] on div "อินเตอร์คอมส่งข้อความ" at bounding box center [409, 285] width 818 height 570
click at [320, 255] on button "Perform research" at bounding box center [311, 268] width 174 height 31
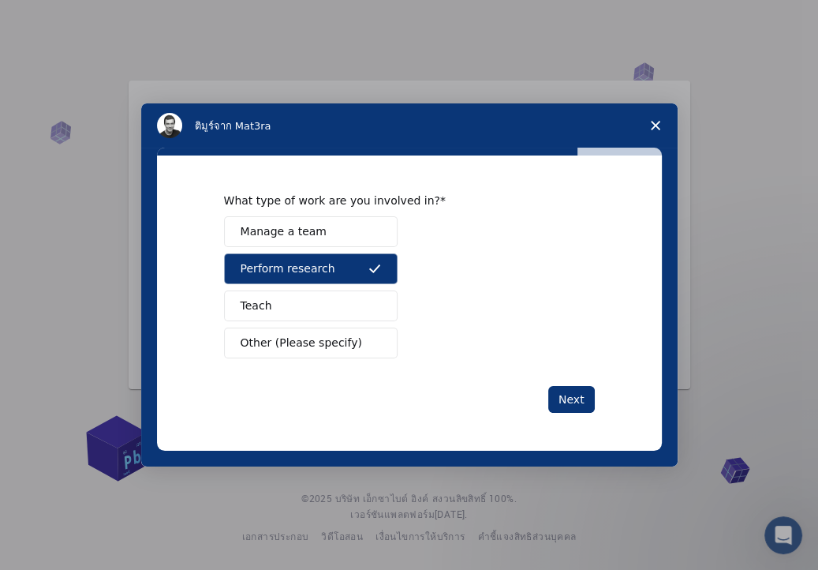
click at [327, 227] on button "Manage a team" at bounding box center [311, 231] width 174 height 31
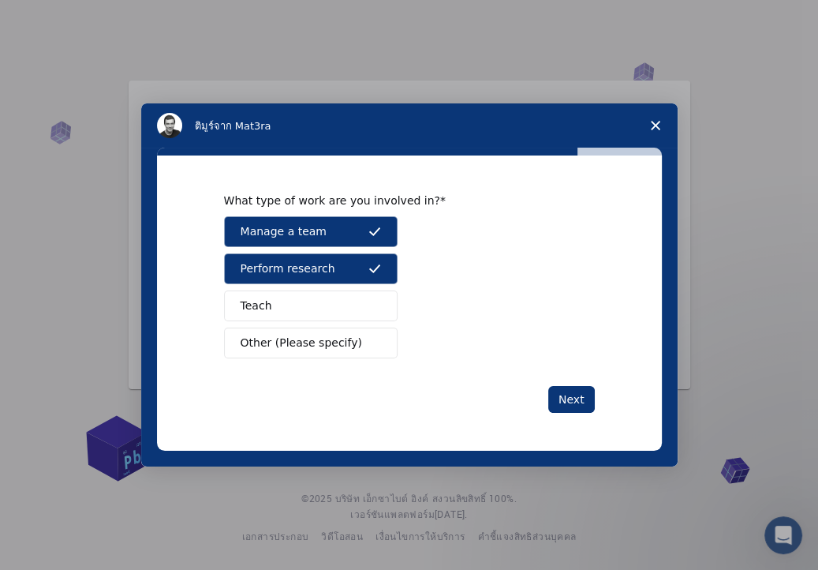
click at [328, 320] on button "Teach" at bounding box center [311, 305] width 174 height 31
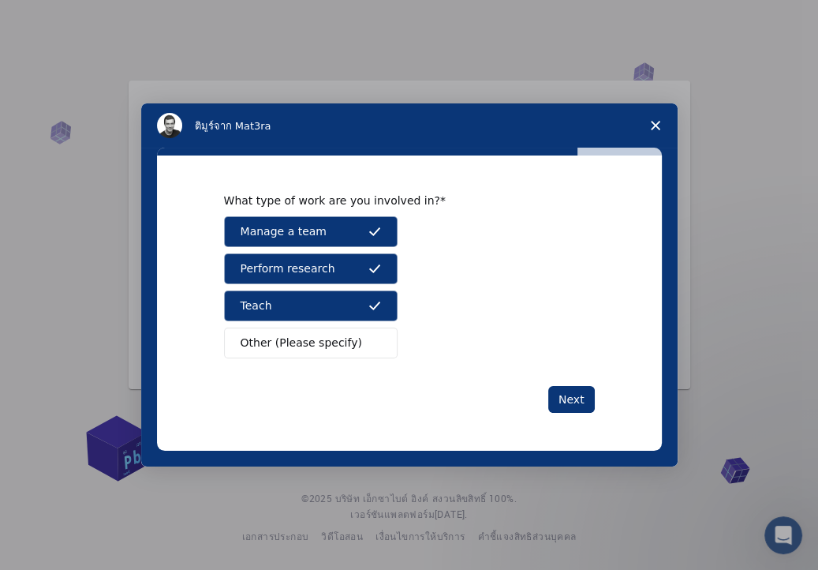
click at [344, 344] on span "Other (Please specify)" at bounding box center [302, 343] width 122 height 17
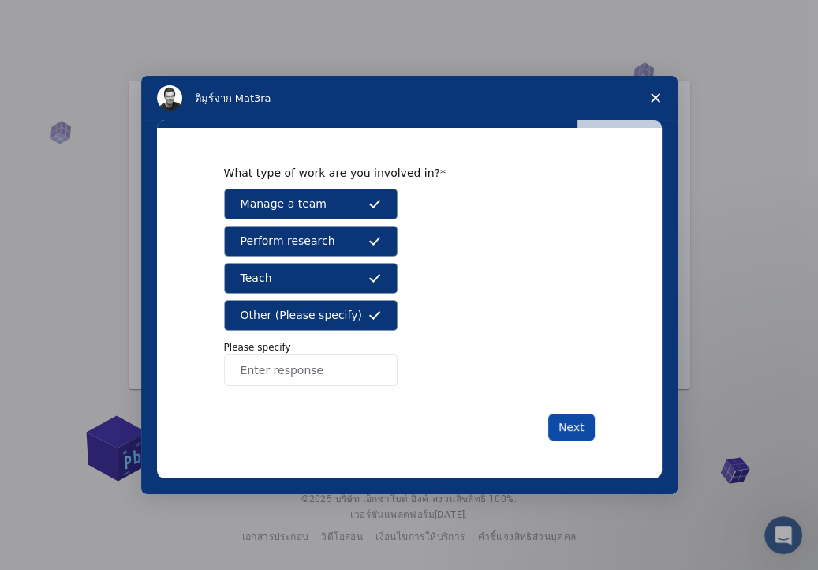
click at [568, 425] on button "Next" at bounding box center [571, 427] width 47 height 27
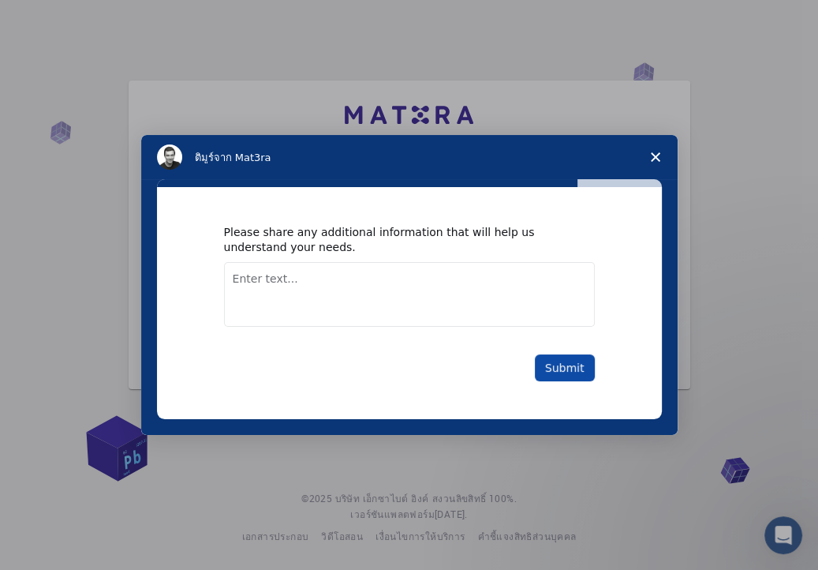
click at [568, 362] on button "Submit" at bounding box center [565, 367] width 60 height 27
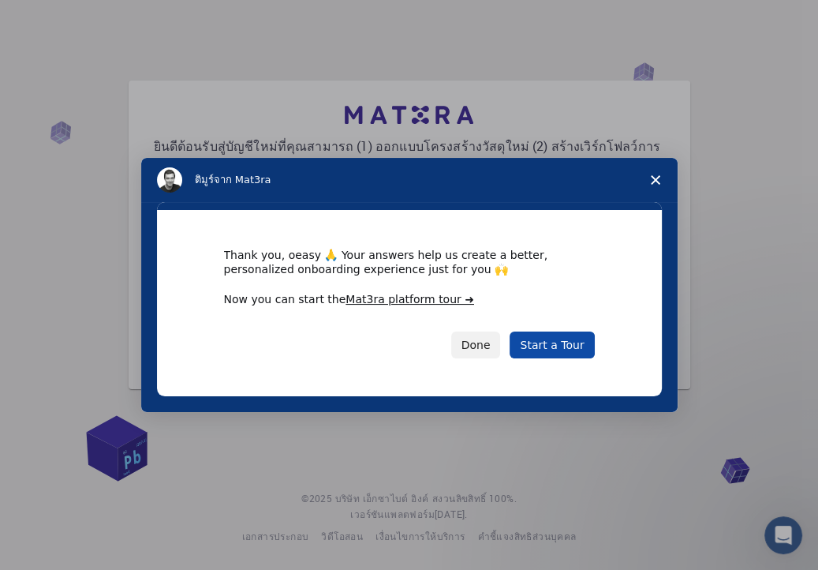
click at [560, 342] on link "Start a Tour" at bounding box center [552, 344] width 84 height 27
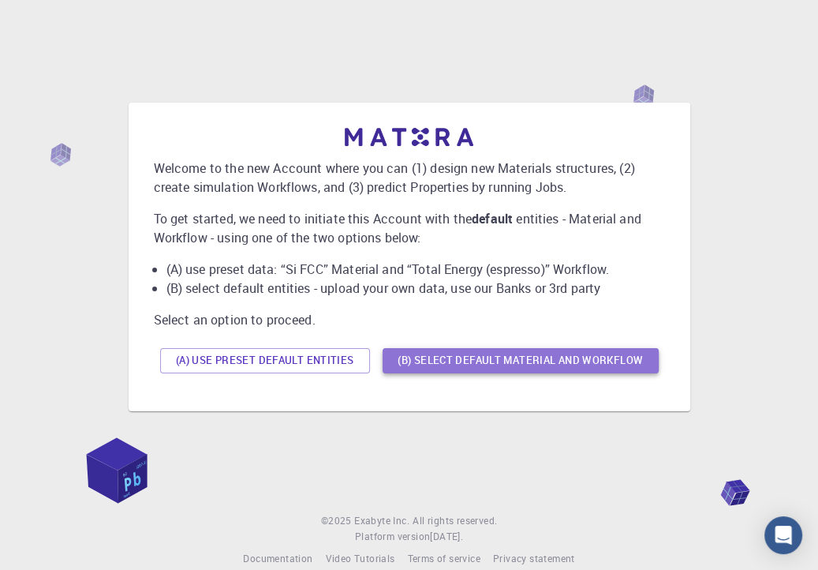
click at [476, 364] on button "(B) Select default material and workflow" at bounding box center [521, 360] width 276 height 25
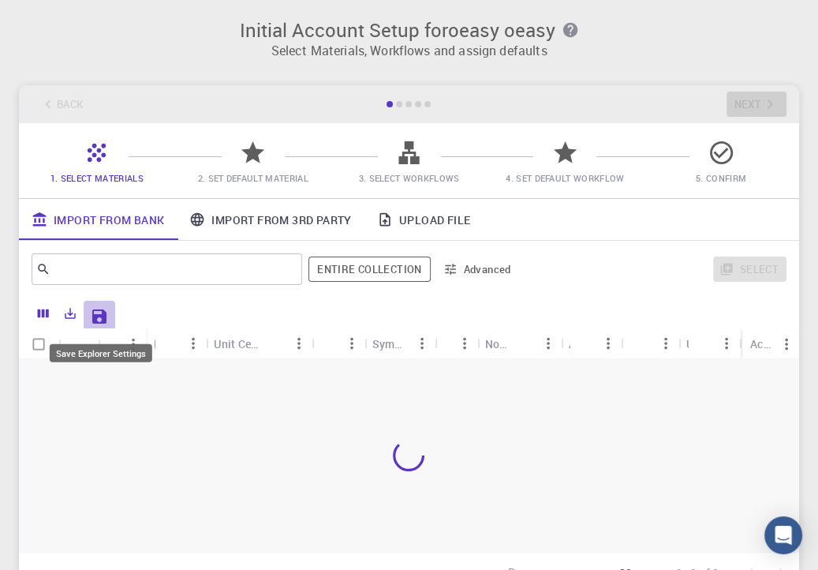
click at [99, 310] on icon "Save Explorer Settings" at bounding box center [99, 316] width 14 height 14
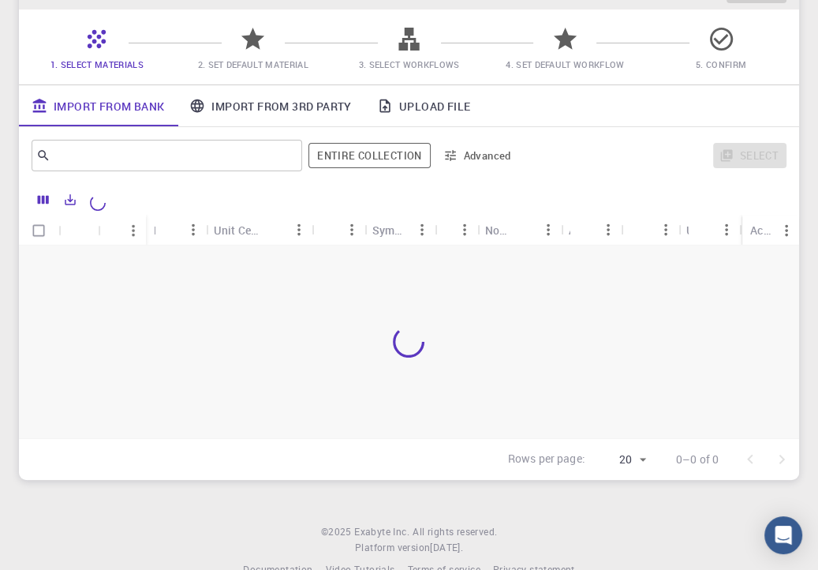
scroll to position [117, 0]
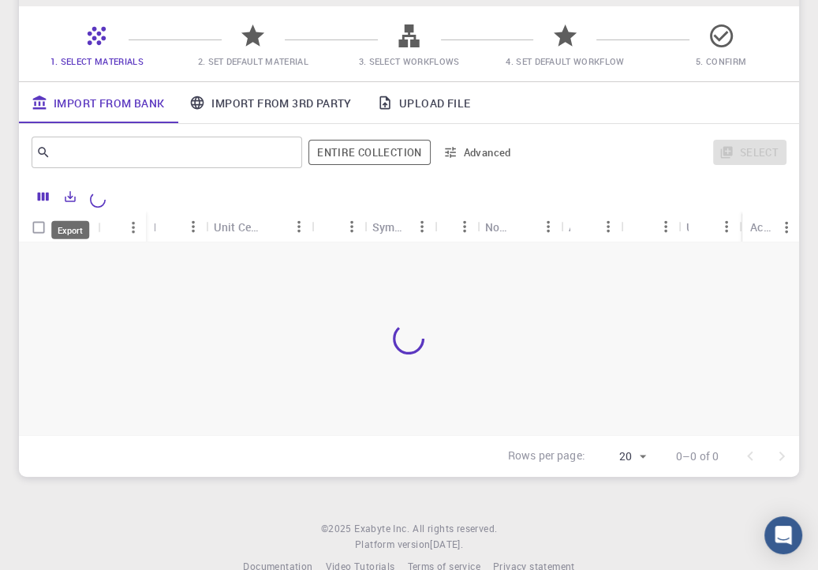
click at [82, 195] on button "Export" at bounding box center [70, 196] width 27 height 25
click at [246, 309] on div at bounding box center [409, 338] width 780 height 193
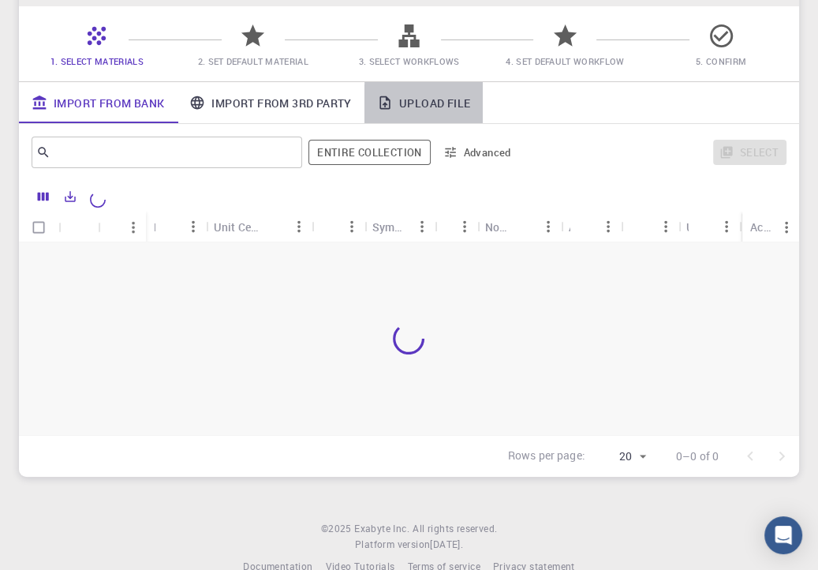
click at [429, 111] on link "Upload File" at bounding box center [424, 102] width 118 height 41
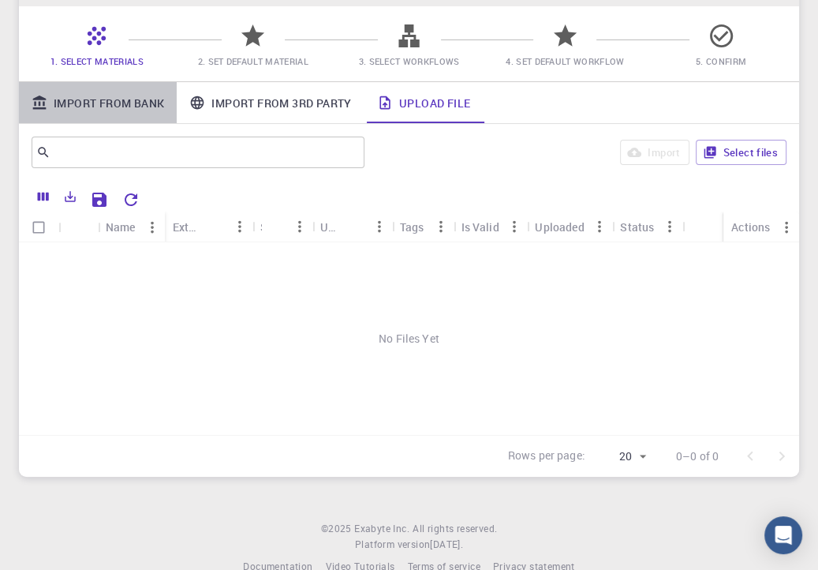
click at [118, 113] on link "Import From Bank" at bounding box center [98, 102] width 158 height 41
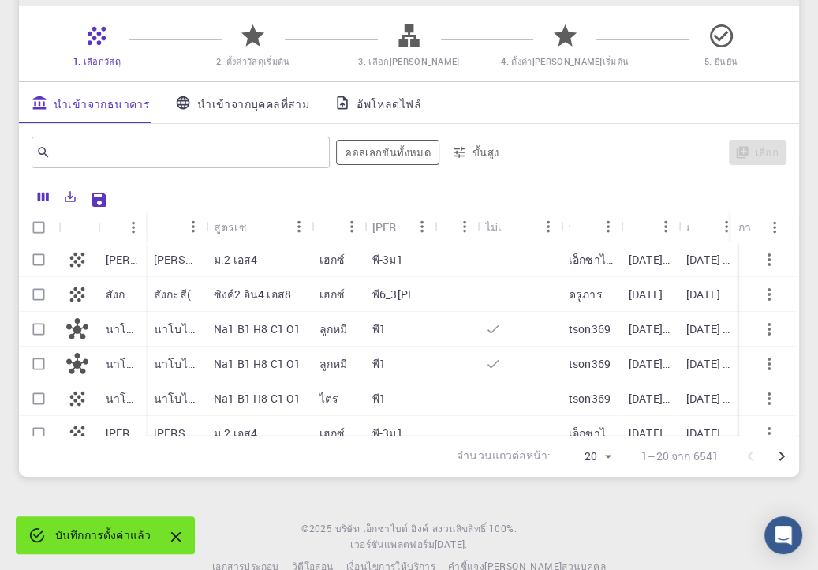
click at [552, 151] on div "เลือก" at bounding box center [650, 152] width 274 height 38
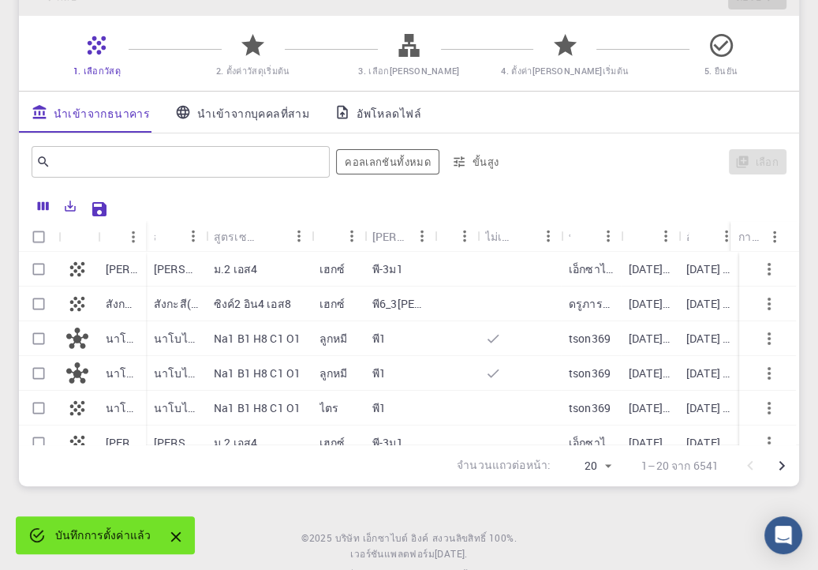
scroll to position [148, 0]
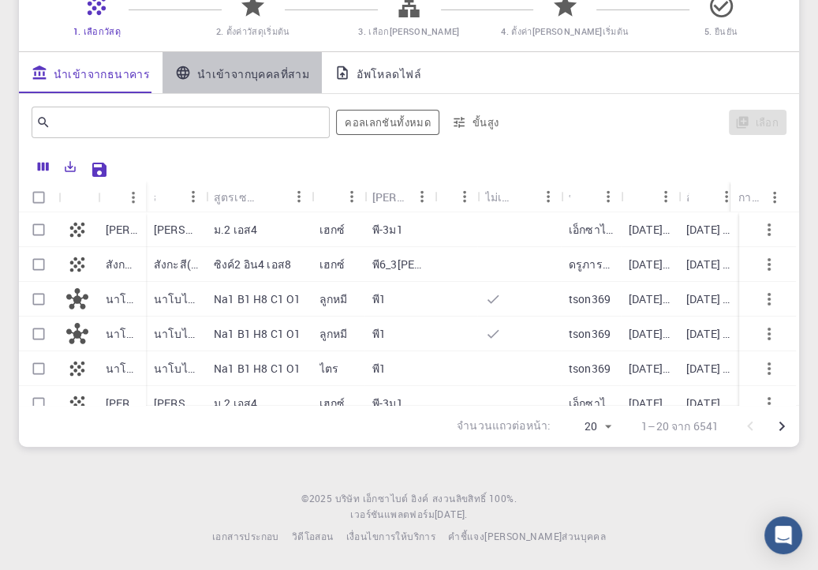
click at [245, 77] on font "นำเข้าจากบุคคลที่สาม" at bounding box center [253, 72] width 112 height 15
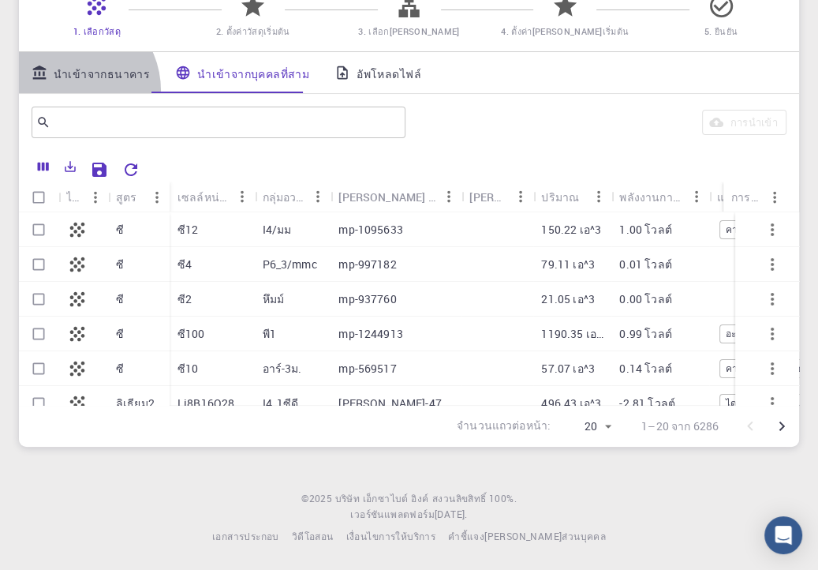
click at [66, 89] on link "นำเข้าจากธนาคาร" at bounding box center [91, 72] width 144 height 41
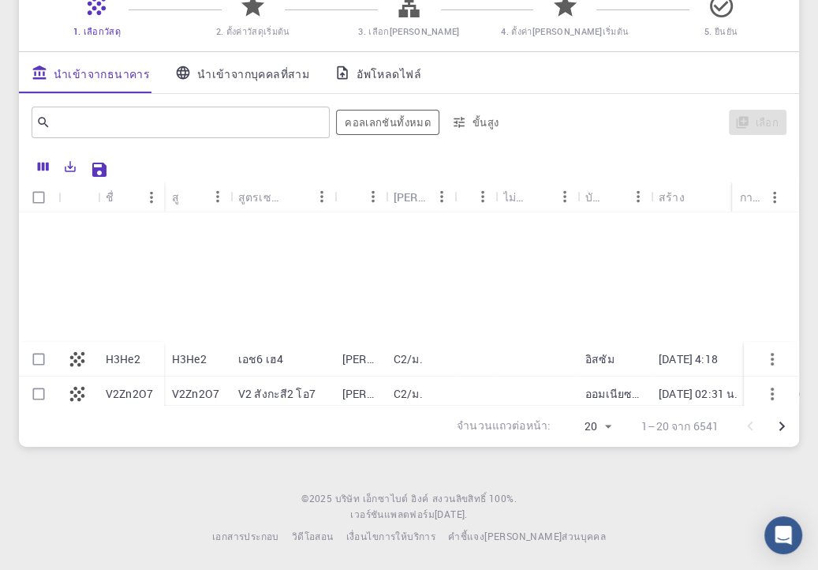
scroll to position [513, 0]
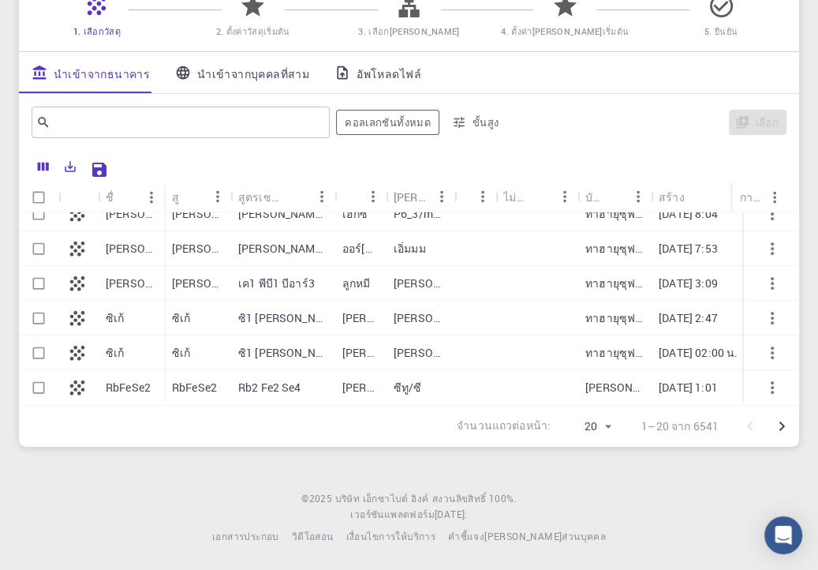
click at [280, 349] on div "ซิ1 [PERSON_NAME]1" at bounding box center [282, 352] width 104 height 35
checkbox input "true"
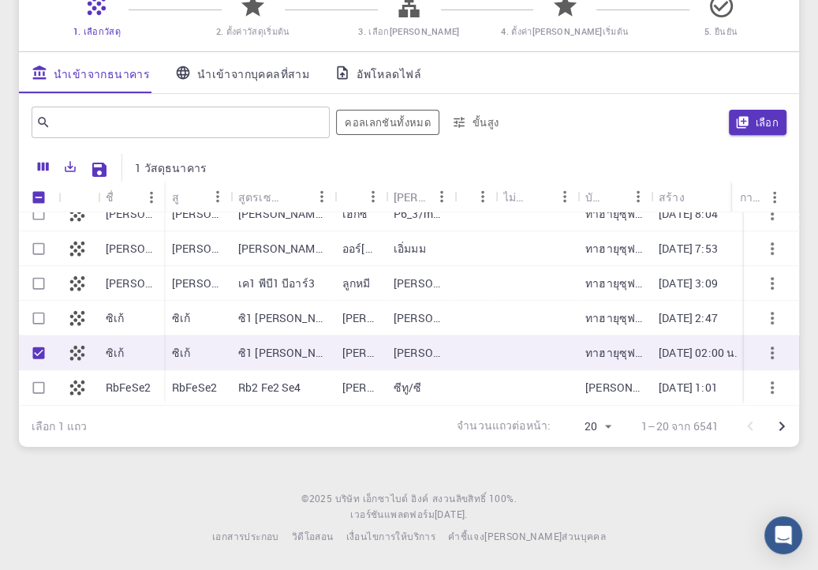
click at [280, 349] on div "ซิ1 [PERSON_NAME]1" at bounding box center [282, 352] width 104 height 35
checkbox input "false"
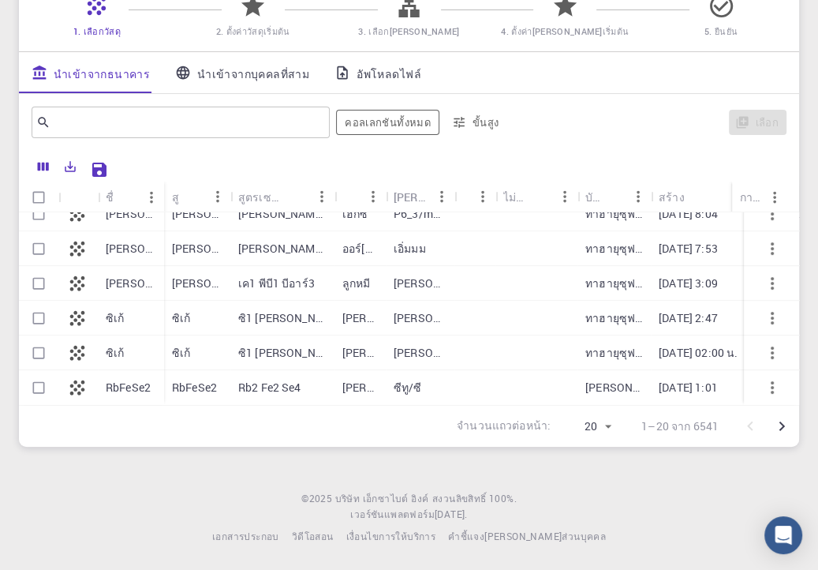
click at [281, 380] on font "Rb2 Fe2 Se4" at bounding box center [269, 387] width 63 height 15
checkbox input "true"
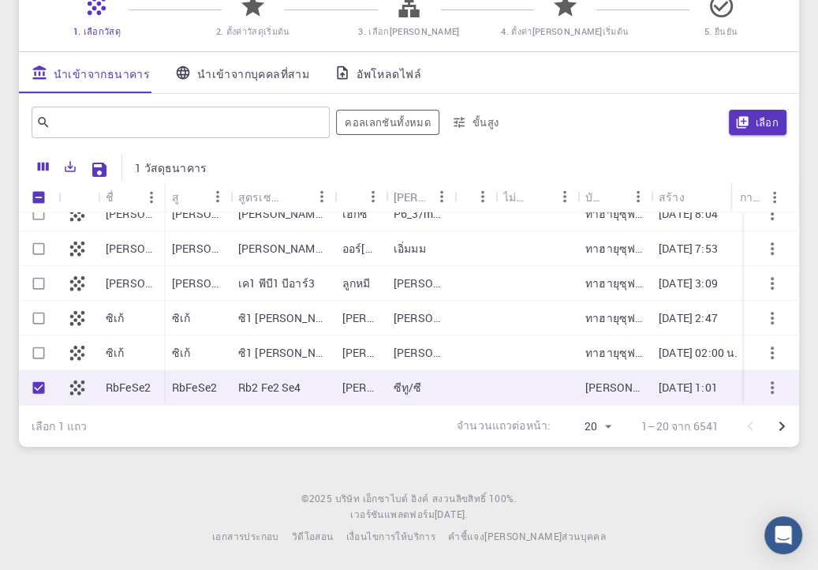
click at [467, 371] on div at bounding box center [475, 387] width 41 height 35
checkbox input "false"
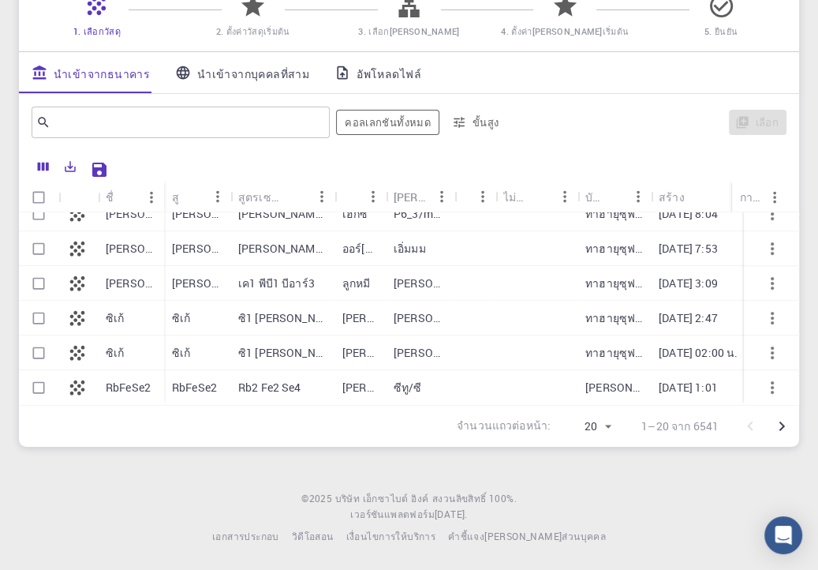
click at [467, 371] on div at bounding box center [475, 387] width 41 height 35
checkbox input "true"
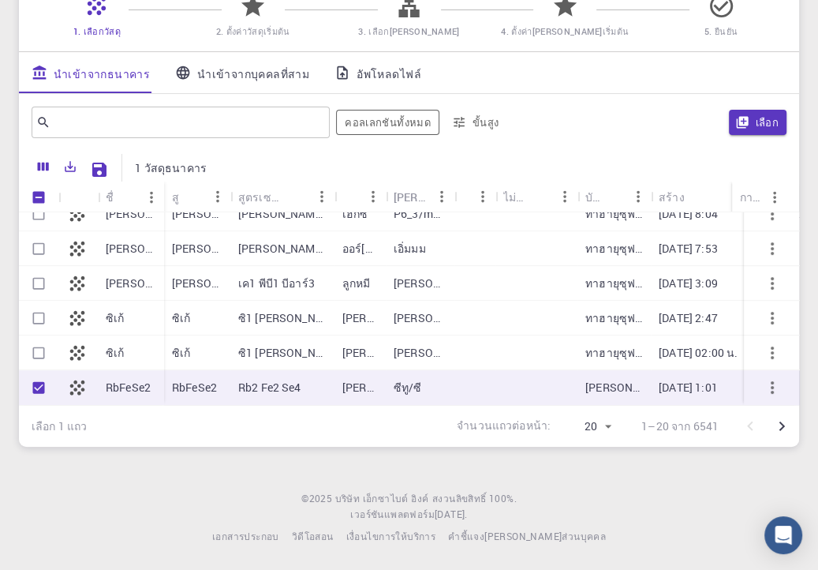
click at [467, 371] on div at bounding box center [475, 387] width 41 height 35
checkbox input "false"
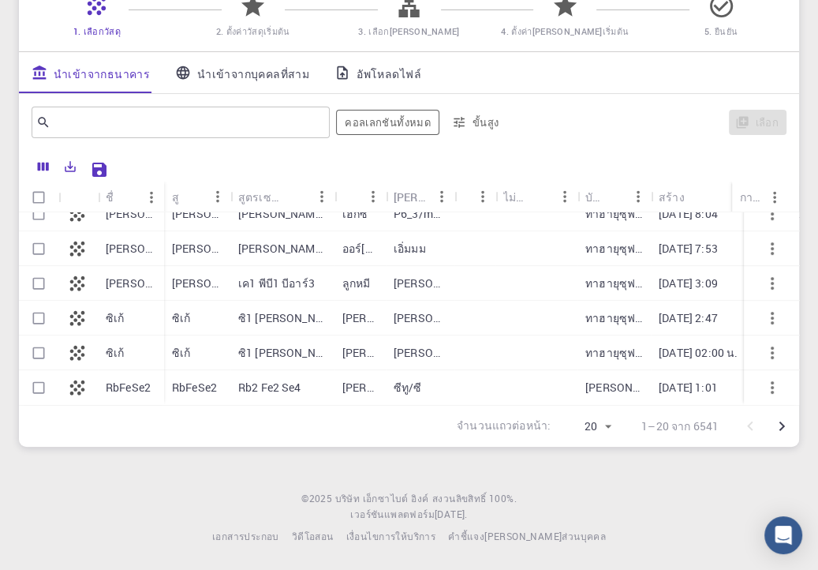
click at [467, 371] on div at bounding box center [475, 387] width 41 height 35
checkbox input "true"
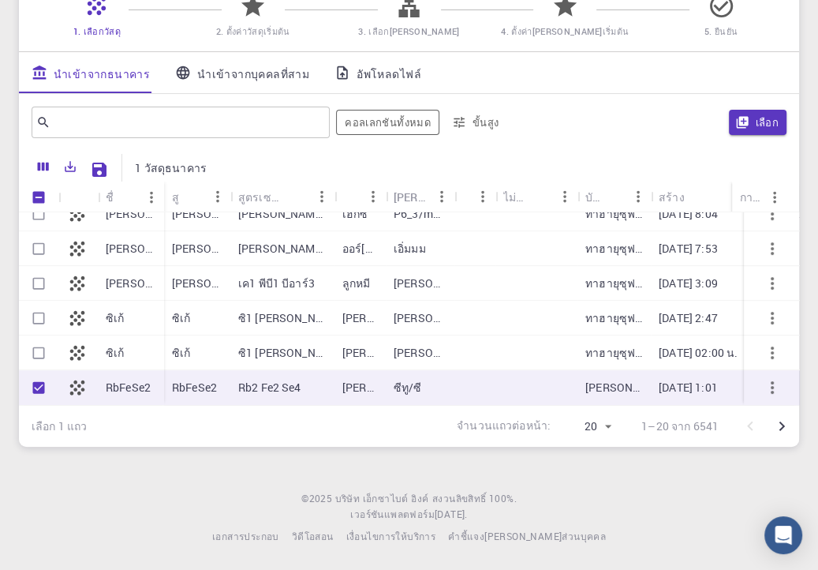
drag, startPoint x: 117, startPoint y: 167, endPoint x: 106, endPoint y: 167, distance: 11.0
click at [106, 167] on div "1 วัสดุธนาคาร" at bounding box center [409, 168] width 758 height 28
click at [106, 167] on icon "บันทึกการตั้งค่า Explorer" at bounding box center [99, 170] width 14 height 14
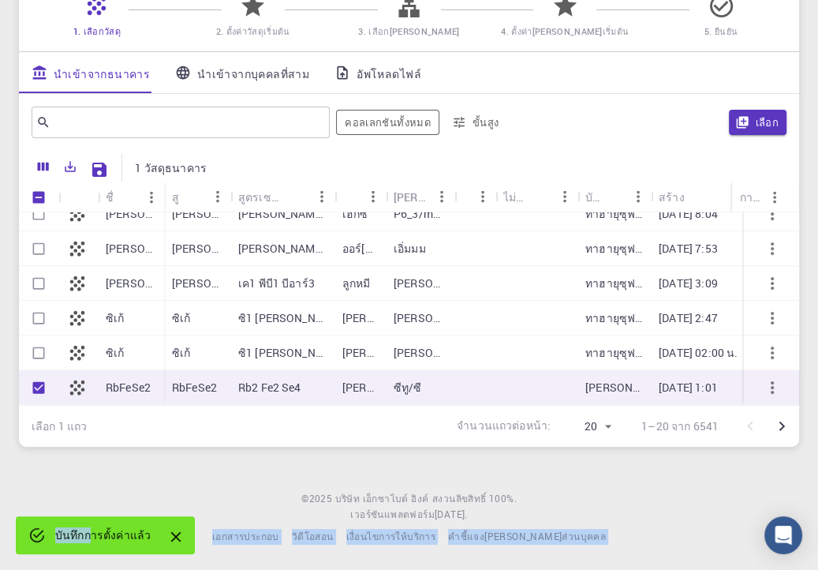
drag, startPoint x: 93, startPoint y: 500, endPoint x: 91, endPoint y: 526, distance: 26.1
click at [91, 526] on div "การตั้งค่าบัญชีเริ่มต้นสำหรับ oeasy oeasy เลือกวัสดุ [PERSON_NAME] และกำหนดค่าเ…" at bounding box center [409, 211] width 818 height 717
click at [91, 526] on div "บันทึกการตั้งค่าแล้ว" at bounding box center [102, 535] width 95 height 28
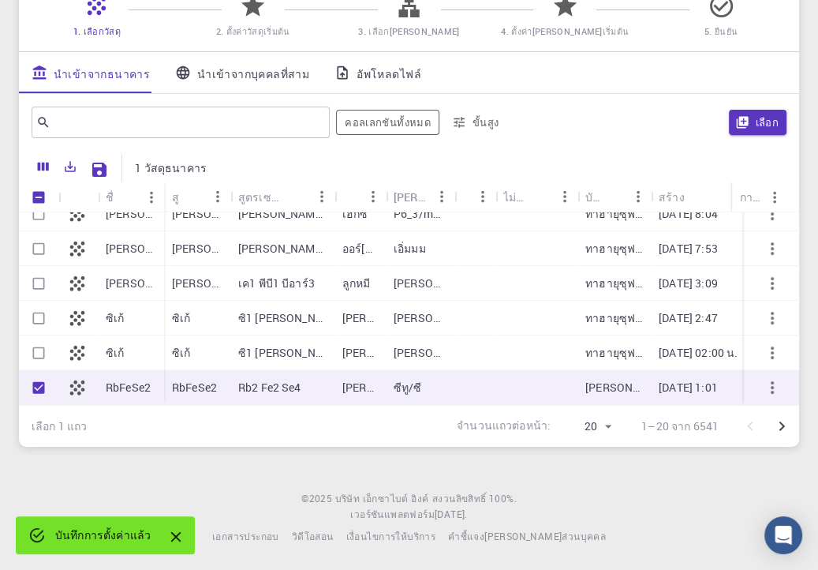
click at [434, 144] on div "​ คอลเลกชันทั้งหมด ขั้นสูง เลือก" at bounding box center [409, 122] width 780 height 57
click at [64, 159] on icon "ส่งออก" at bounding box center [70, 166] width 14 height 14
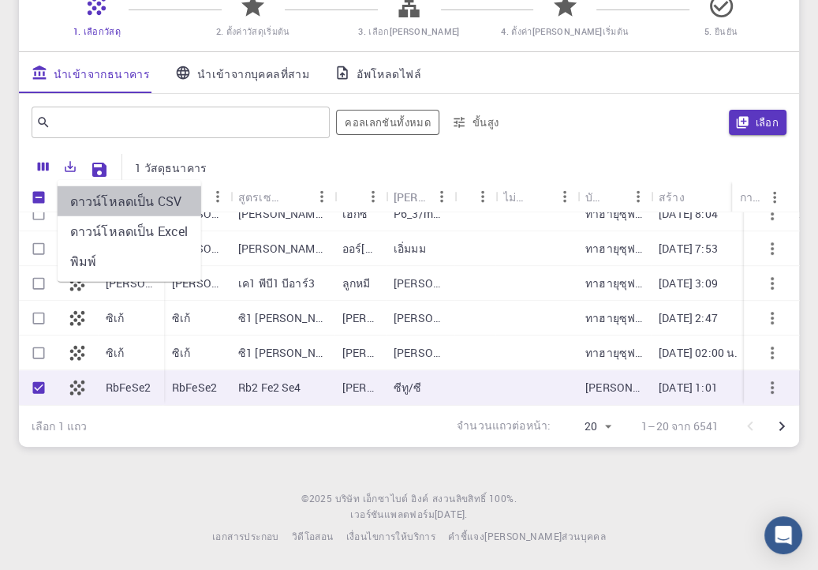
click at [150, 193] on font "ดาวน์โหลดเป็น CSV" at bounding box center [125, 201] width 111 height 17
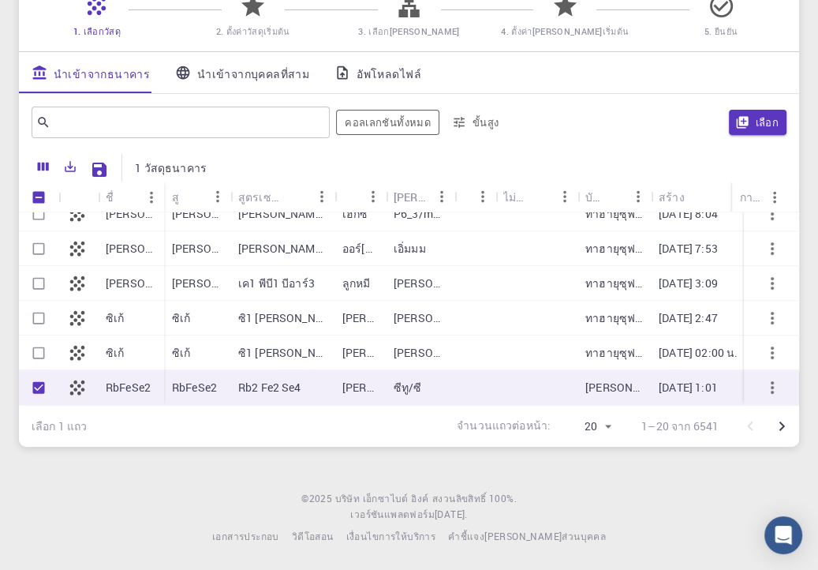
click at [445, 72] on div "นำเข้าจากธนาคาร นำเข้าจากบุคคลที่สาม อัพโหลดไฟล์" at bounding box center [409, 72] width 780 height 41
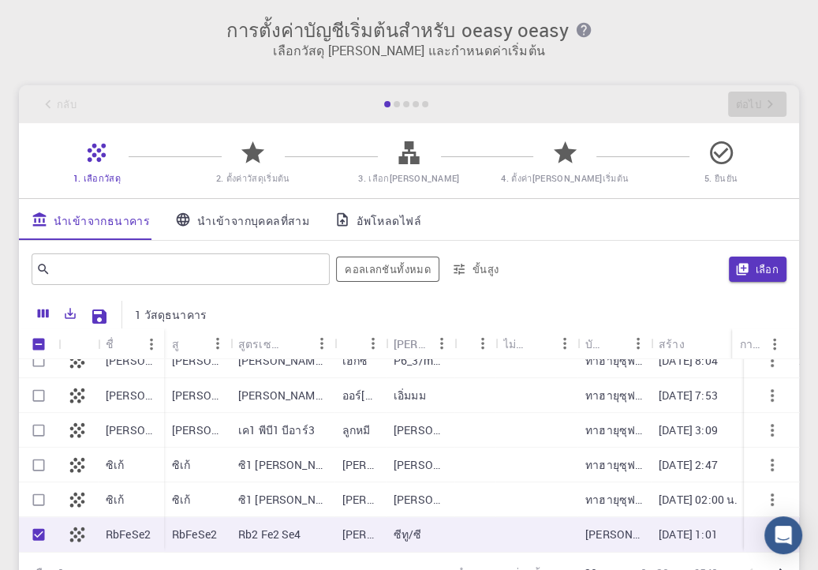
click at [377, 137] on div "1. เลือกวัสดุ 2. ตั้งค่าวัสดุเริ่มต้น 3. เลือก[PERSON_NAME] 4. ตั้งค่า[PERSON_N…" at bounding box center [409, 160] width 780 height 75
click at [139, 282] on div "​" at bounding box center [181, 269] width 298 height 32
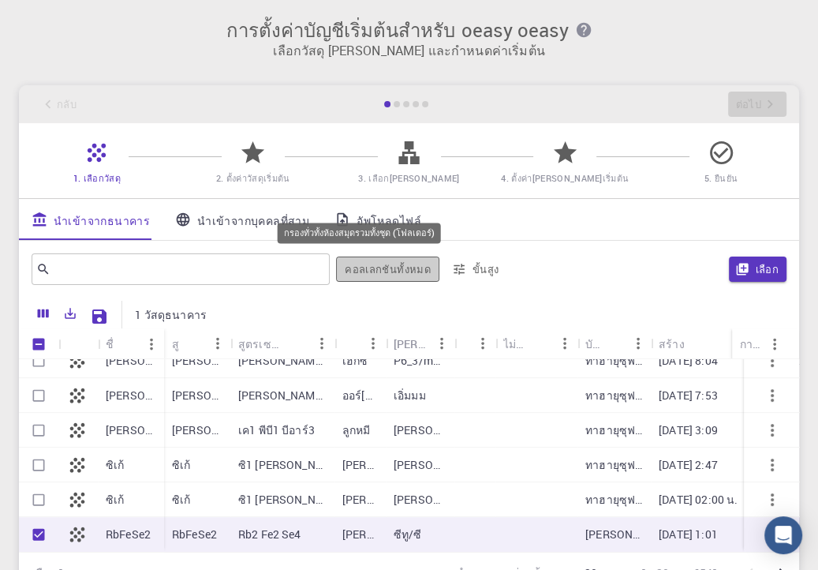
click at [410, 269] on font "คอลเลกชันทั้งหมด" at bounding box center [388, 269] width 86 height 14
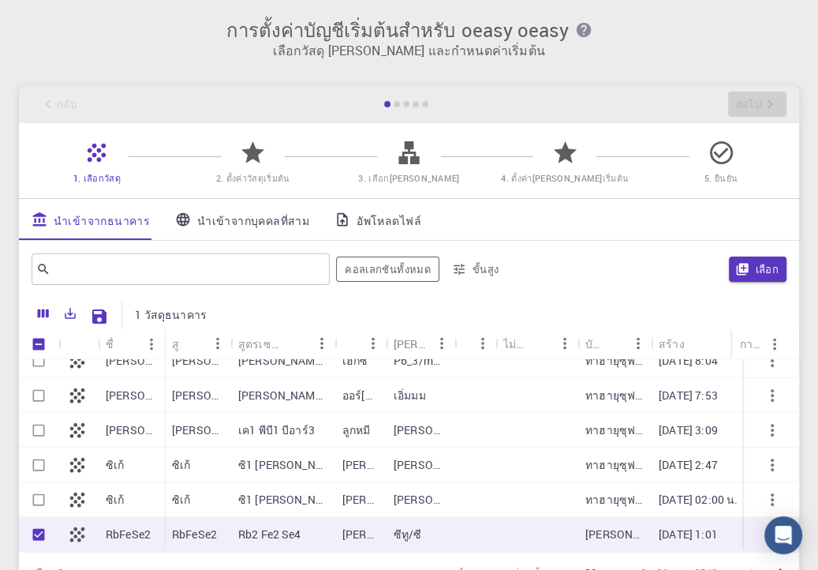
scroll to position [2, 0]
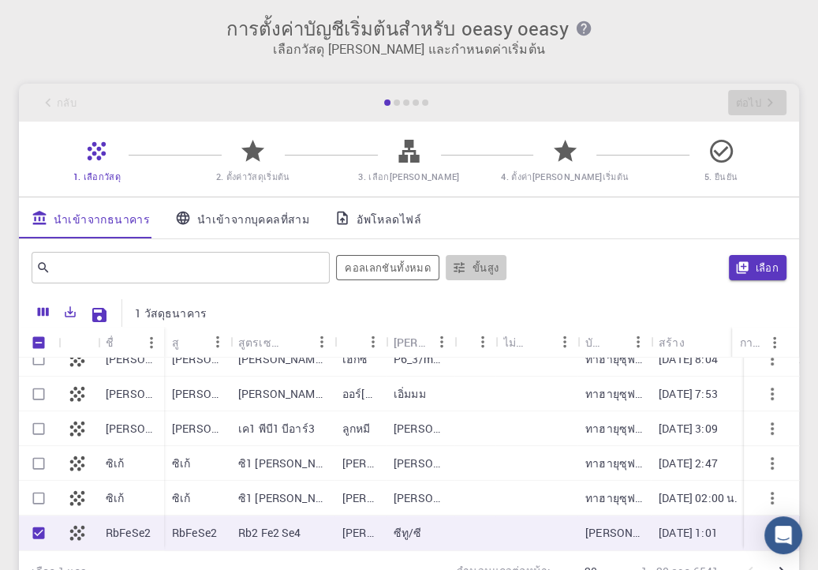
click at [470, 260] on button "ขั้นสูง" at bounding box center [477, 267] width 62 height 25
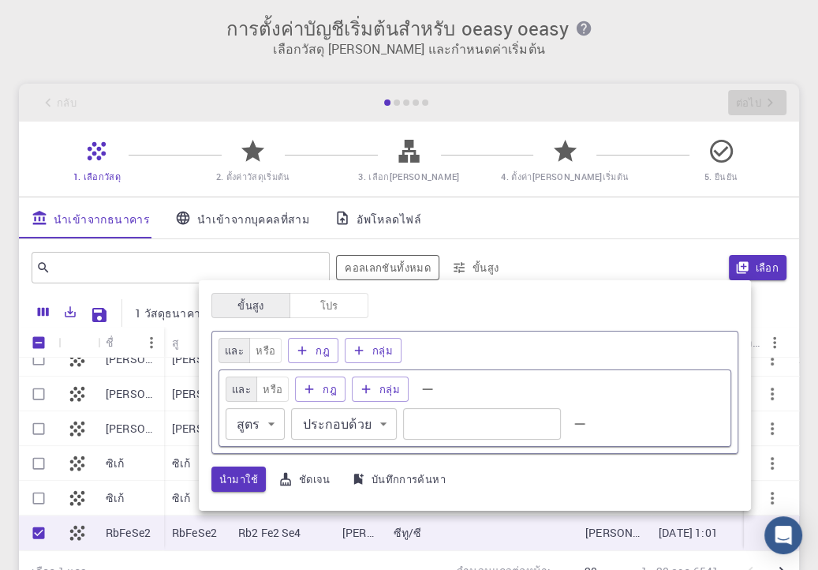
drag, startPoint x: 642, startPoint y: 273, endPoint x: 758, endPoint y: 262, distance: 116.5
click at [758, 262] on div at bounding box center [409, 285] width 818 height 570
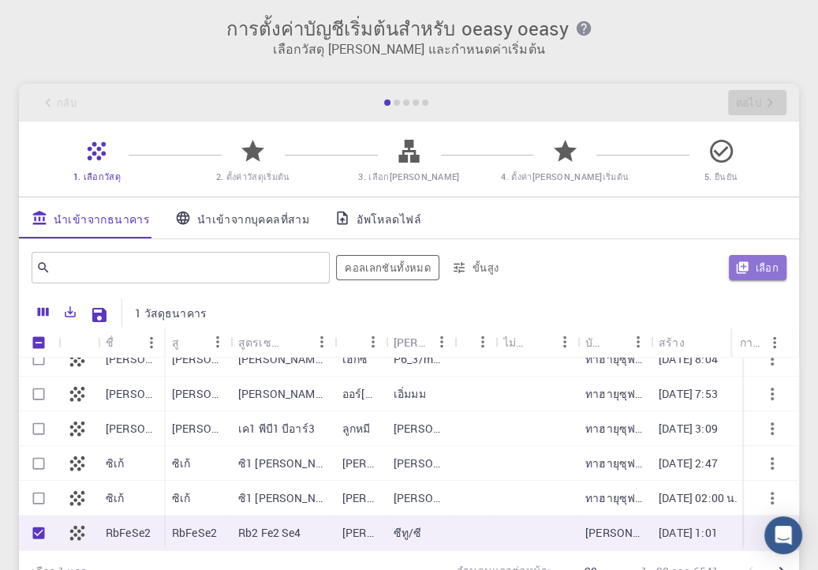
click at [758, 262] on font "เลือก" at bounding box center [768, 267] width 24 height 14
click at [39, 308] on icon "คอลัมน์" at bounding box center [43, 312] width 11 height 9
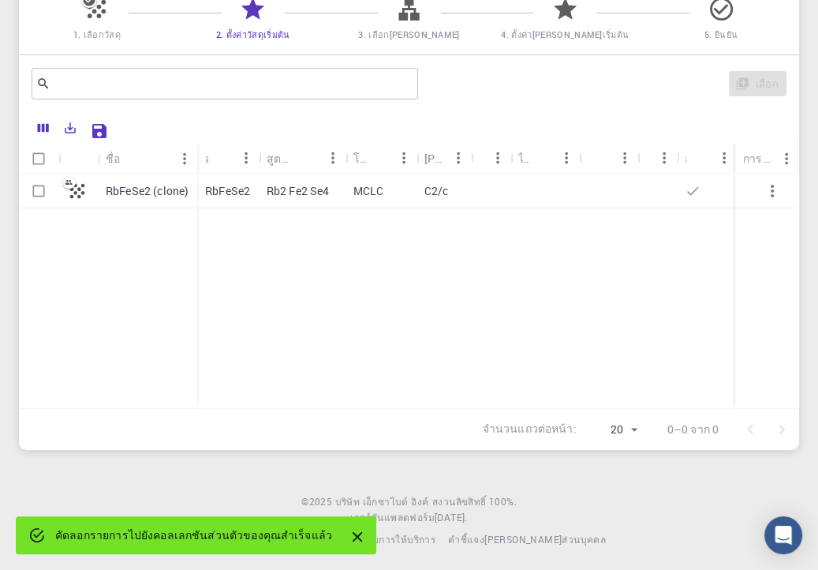
scroll to position [0, 0]
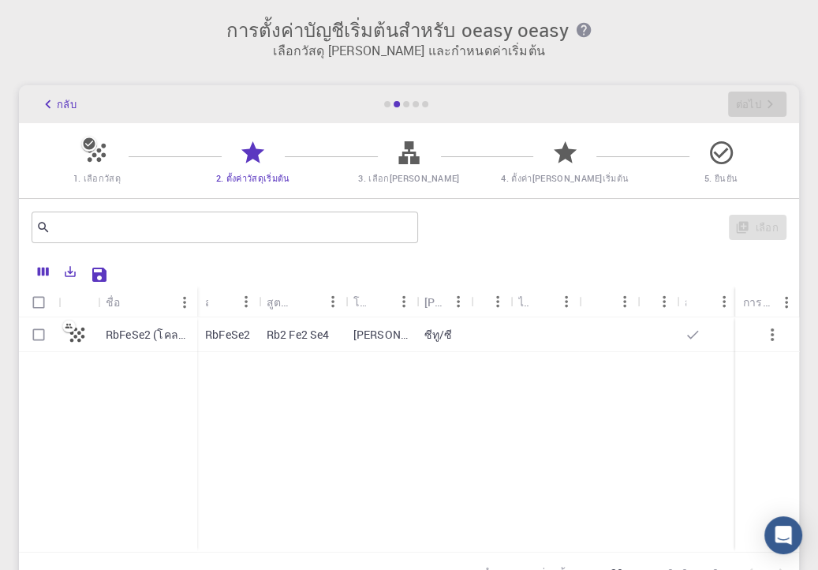
click at [79, 334] on icon at bounding box center [77, 334] width 15 height 15
checkbox input "true"
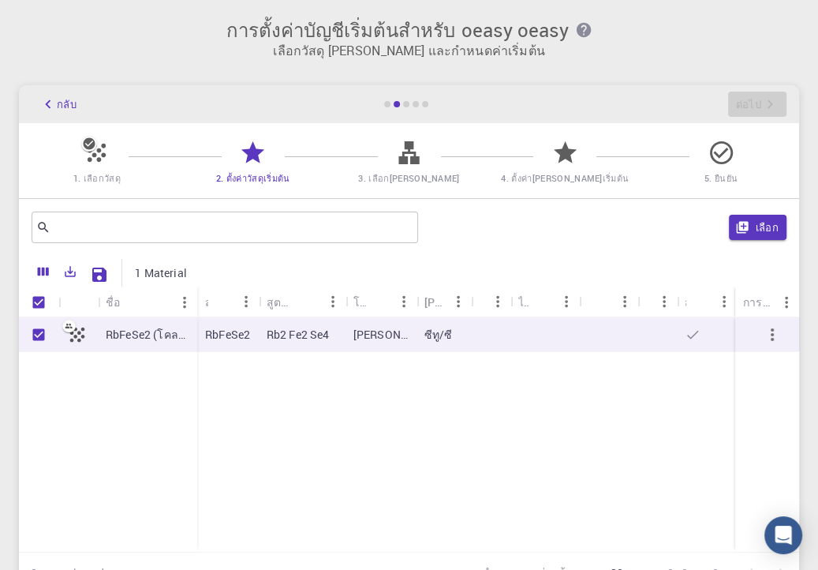
click at [83, 335] on icon at bounding box center [77, 335] width 22 height 22
checkbox input "false"
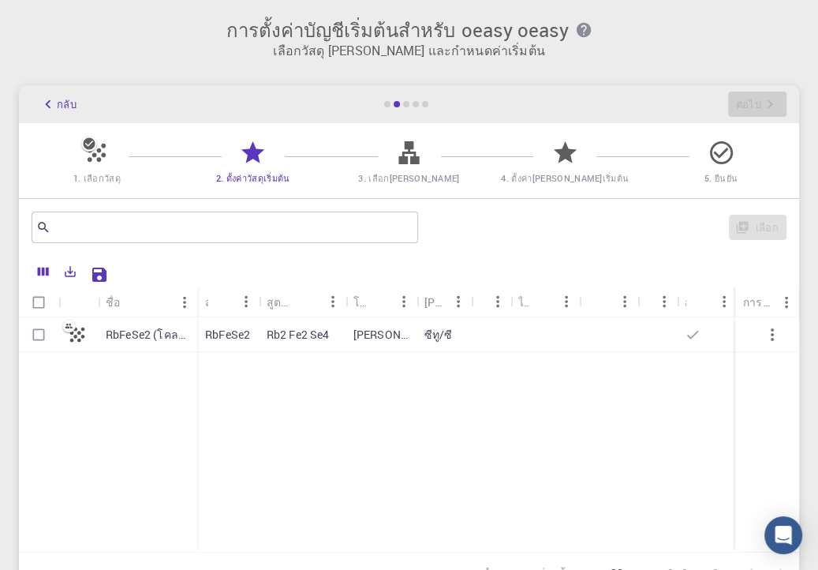
click at [365, 351] on div "[PERSON_NAME][PERSON_NAME]" at bounding box center [381, 334] width 71 height 35
checkbox input "true"
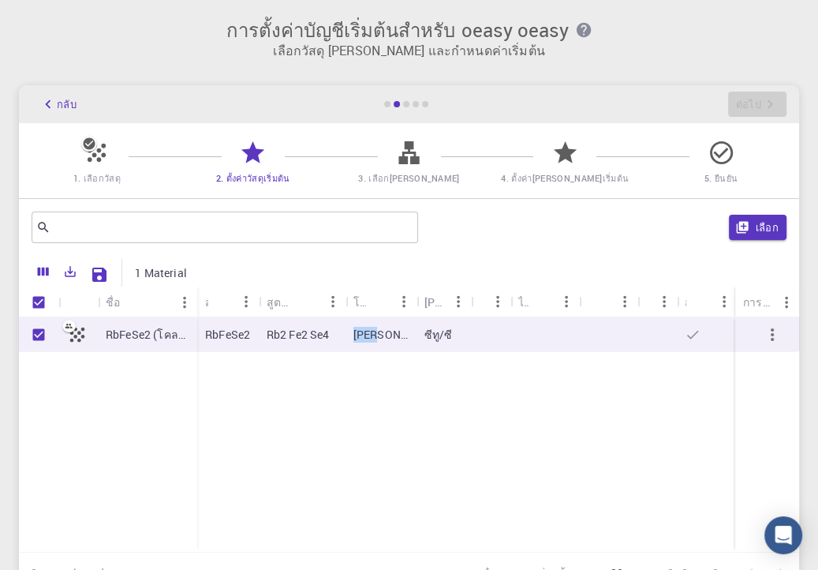
click at [365, 351] on div "[PERSON_NAME][PERSON_NAME]" at bounding box center [381, 334] width 71 height 35
checkbox input "false"
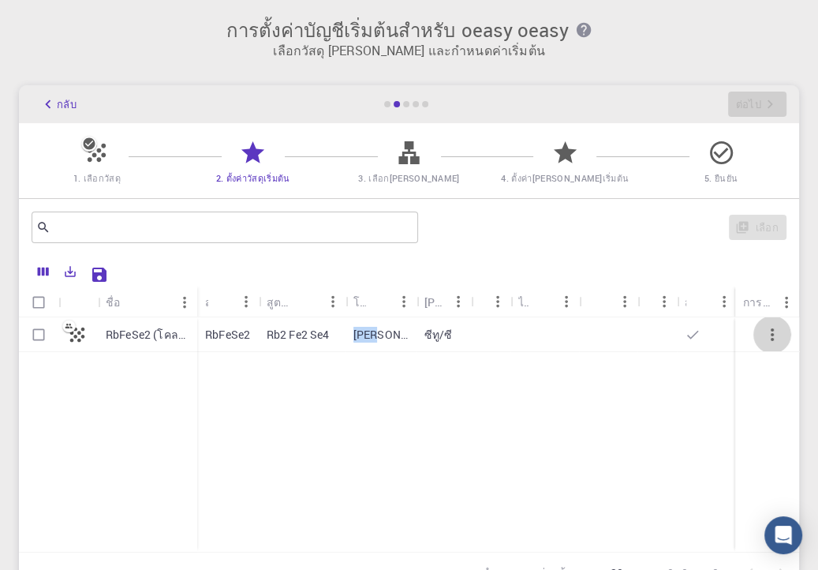
click at [784, 344] on button "button" at bounding box center [773, 335] width 38 height 38
click at [777, 338] on icon "button" at bounding box center [772, 334] width 19 height 19
drag, startPoint x: 352, startPoint y: 131, endPoint x: 429, endPoint y: 160, distance: 81.9
click at [429, 160] on div "1. เลือกวัสดุ 2. ตั้งค่าวัสดุเริ่มต้น 3. เลือก[PERSON_NAME] 4. ตั้งค่า[PERSON_N…" at bounding box center [409, 160] width 780 height 75
click at [429, 160] on span "3. เลือก[PERSON_NAME]" at bounding box center [410, 166] width 144 height 37
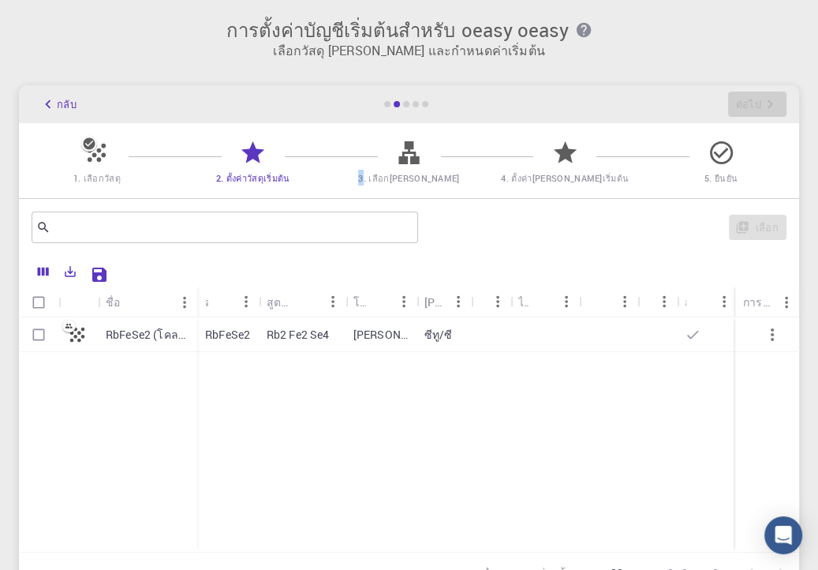
click at [429, 160] on span "3. เลือก[PERSON_NAME]" at bounding box center [410, 166] width 144 height 37
drag, startPoint x: 429, startPoint y: 160, endPoint x: 620, endPoint y: 157, distance: 191.8
click at [620, 157] on div "1. เลือกวัสดุ 2. ตั้งค่าวัสดุเริ่มต้น 3. เลือก[PERSON_NAME] 4. ตั้งค่า[PERSON_N…" at bounding box center [409, 160] width 780 height 75
click at [751, 170] on span "5. ยืนยัน" at bounding box center [721, 178] width 144 height 16
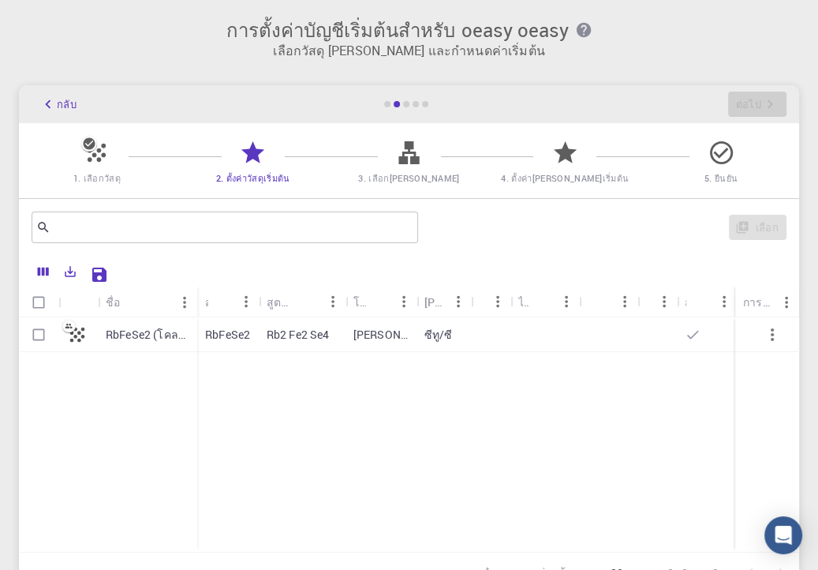
click at [715, 154] on icon at bounding box center [720, 152] width 23 height 23
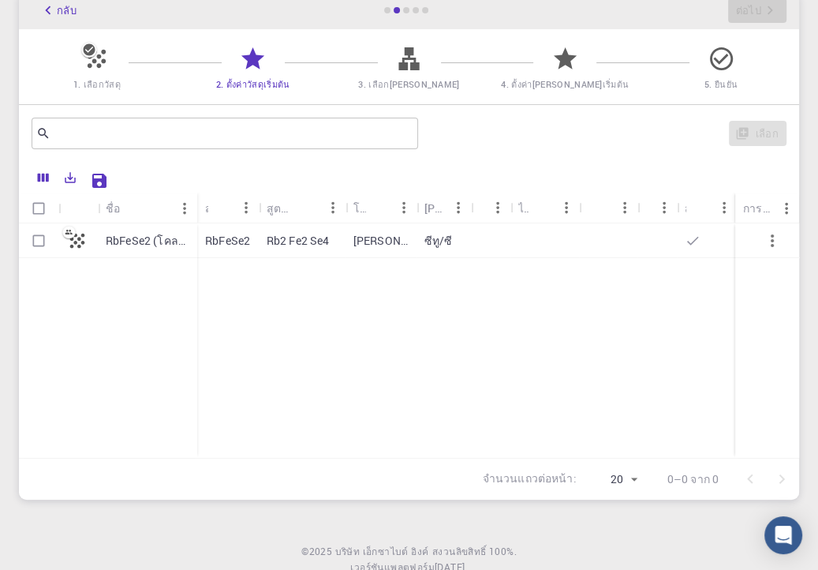
scroll to position [96, 0]
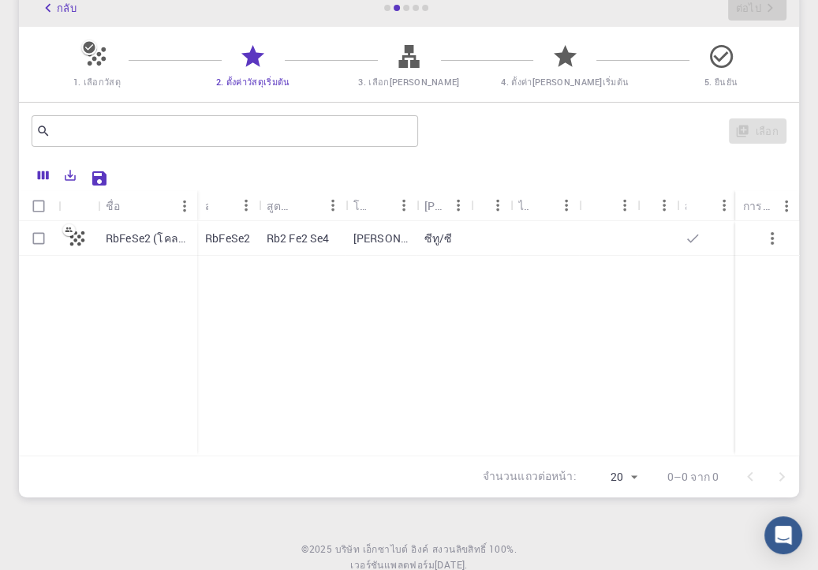
click at [504, 230] on div at bounding box center [490, 238] width 39 height 35
checkbox input "true"
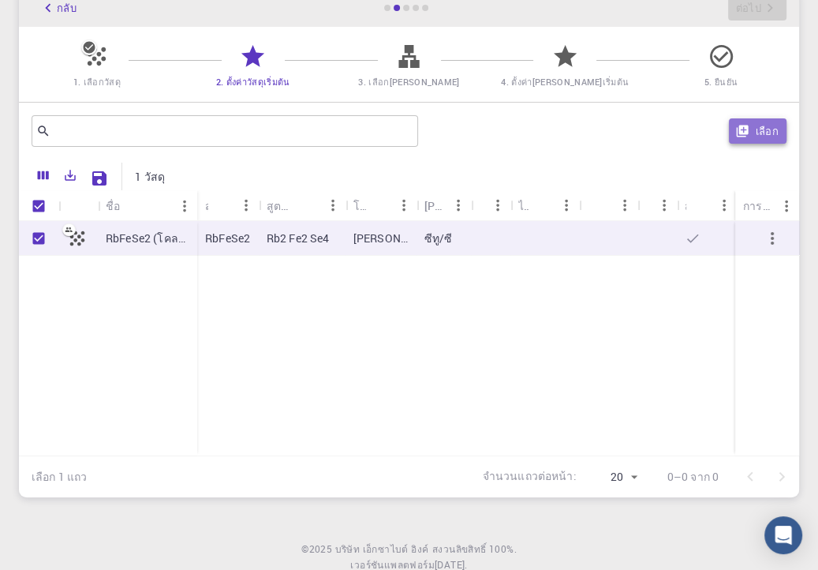
click at [742, 138] on button "เลือก" at bounding box center [758, 130] width 58 height 25
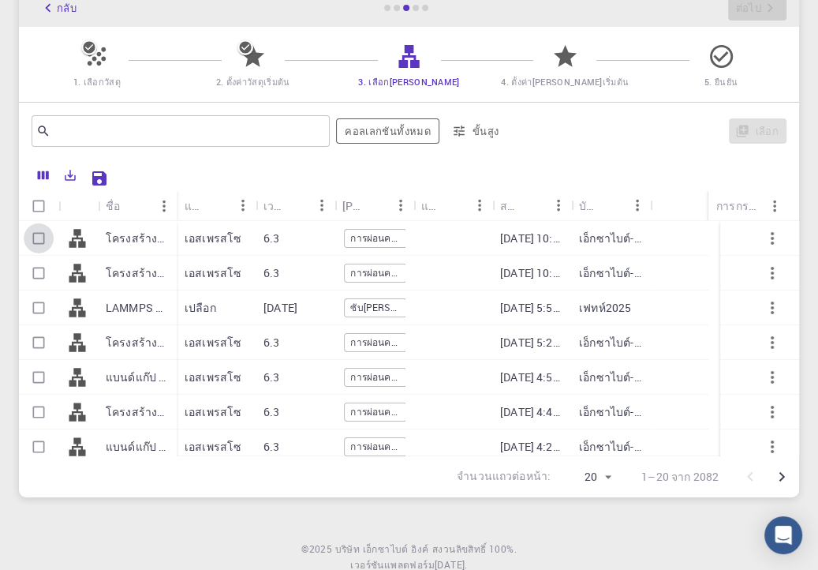
click at [44, 225] on input "เลือกแถว" at bounding box center [39, 238] width 30 height 30
checkbox input "true"
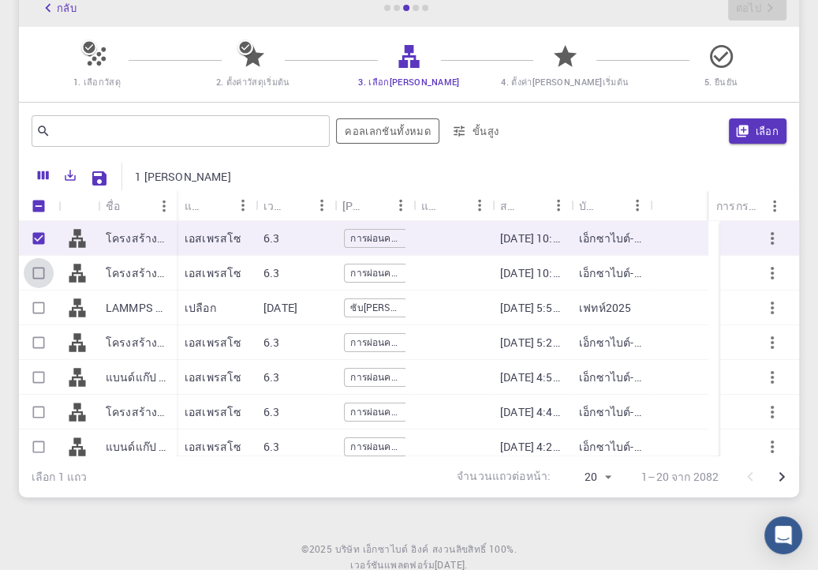
click at [43, 266] on input "เลือกแถว" at bounding box center [39, 273] width 30 height 30
checkbox input "true"
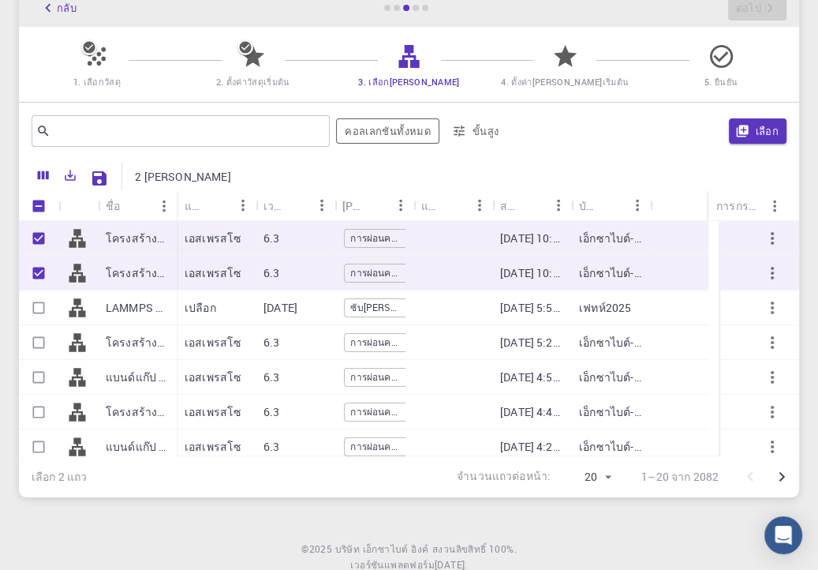
click at [41, 301] on input "เลือกแถว" at bounding box center [39, 308] width 30 height 30
checkbox input "true"
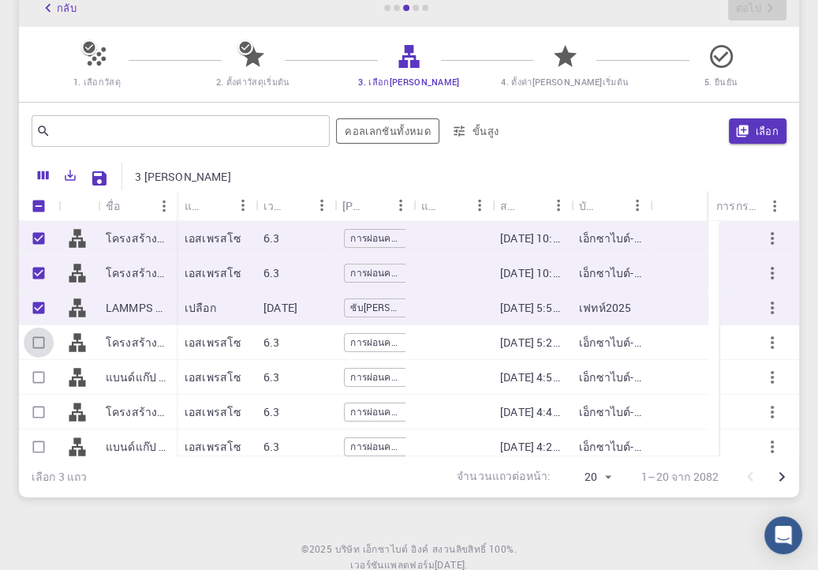
click at [41, 336] on input "เลือกแถว" at bounding box center [39, 342] width 30 height 30
checkbox input "true"
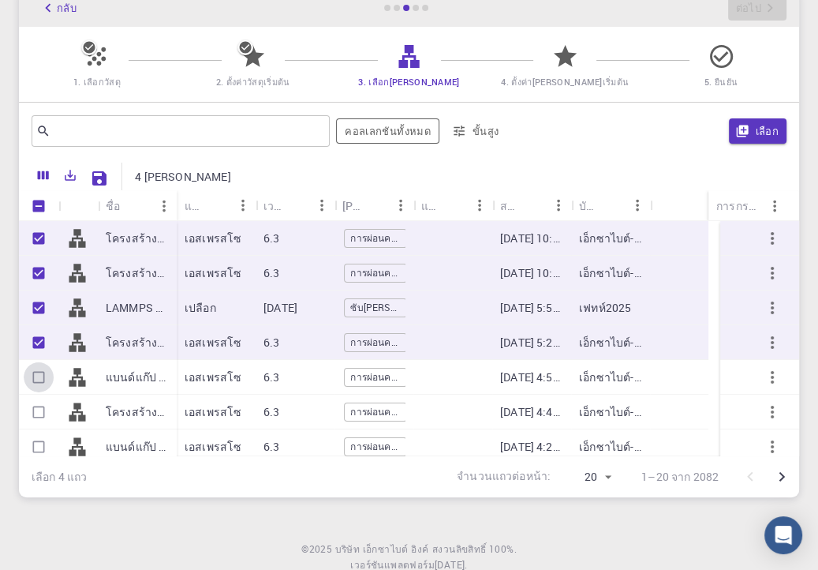
click at [32, 370] on input "เลือกแถว" at bounding box center [39, 377] width 30 height 30
checkbox input "true"
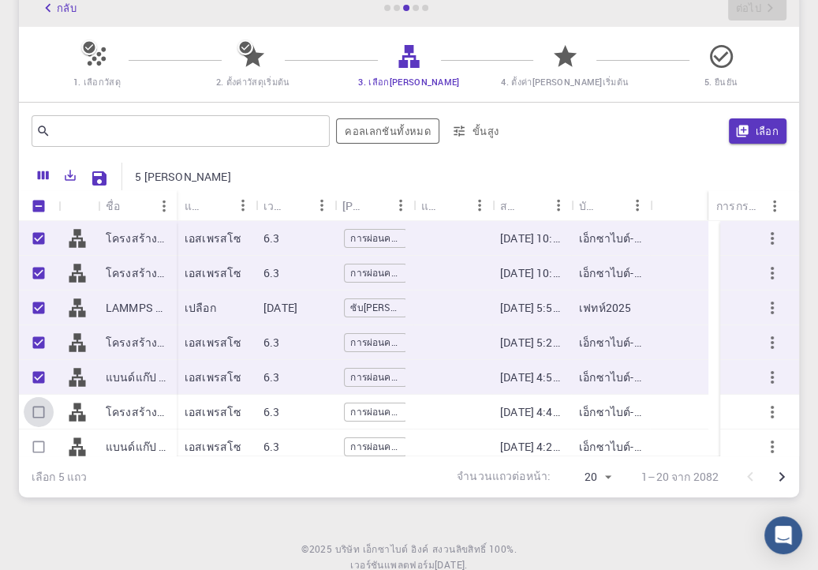
click at [29, 406] on input "เลือกแถว" at bounding box center [39, 412] width 30 height 30
checkbox input "true"
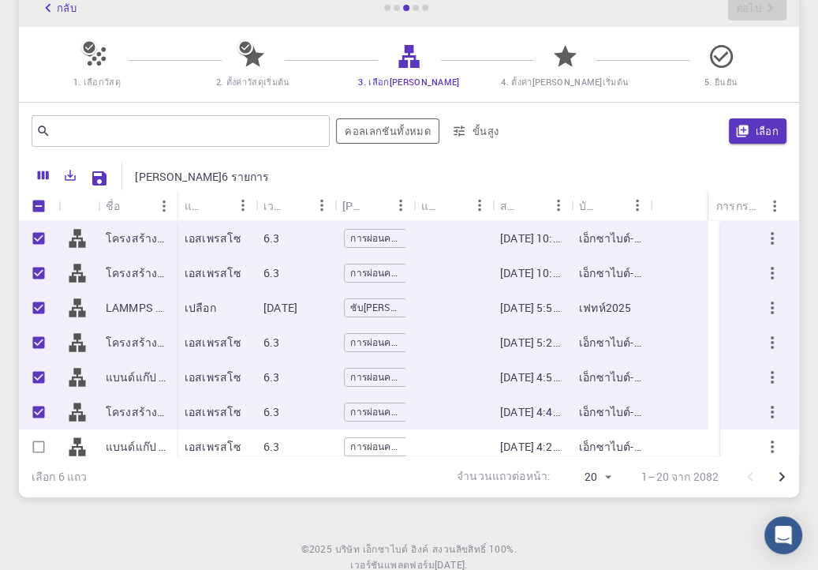
click at [27, 430] on div at bounding box center [38, 446] width 39 height 35
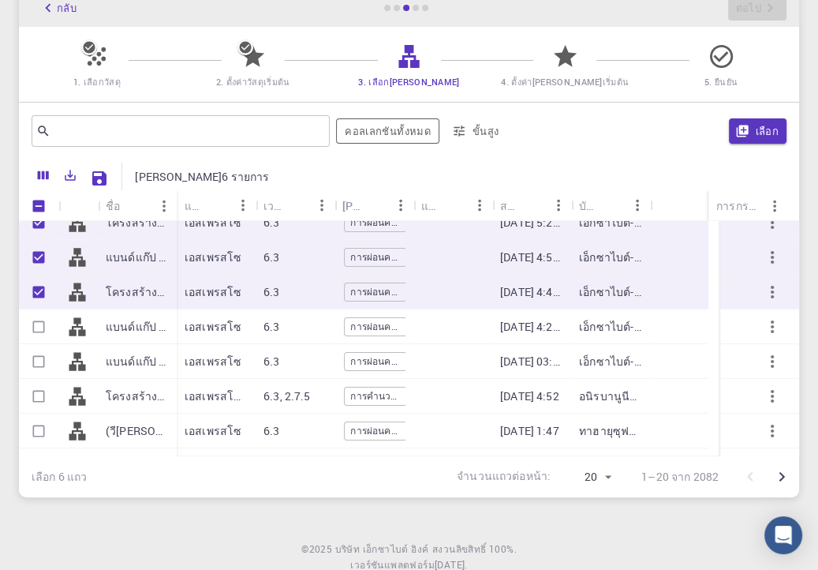
scroll to position [120, 0]
click at [44, 327] on input "เลือกแถว" at bounding box center [39, 327] width 30 height 30
checkbox input "true"
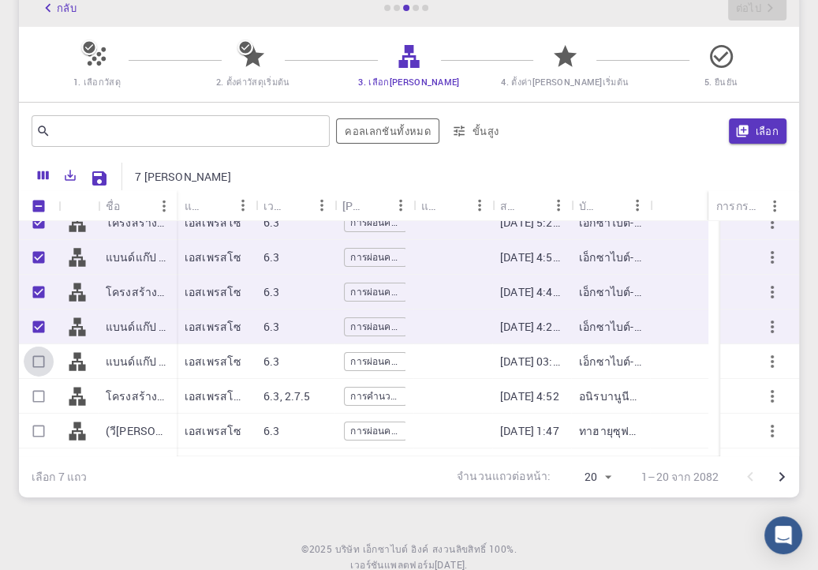
click at [37, 357] on input "เลือกแถว" at bounding box center [39, 361] width 30 height 30
checkbox input "true"
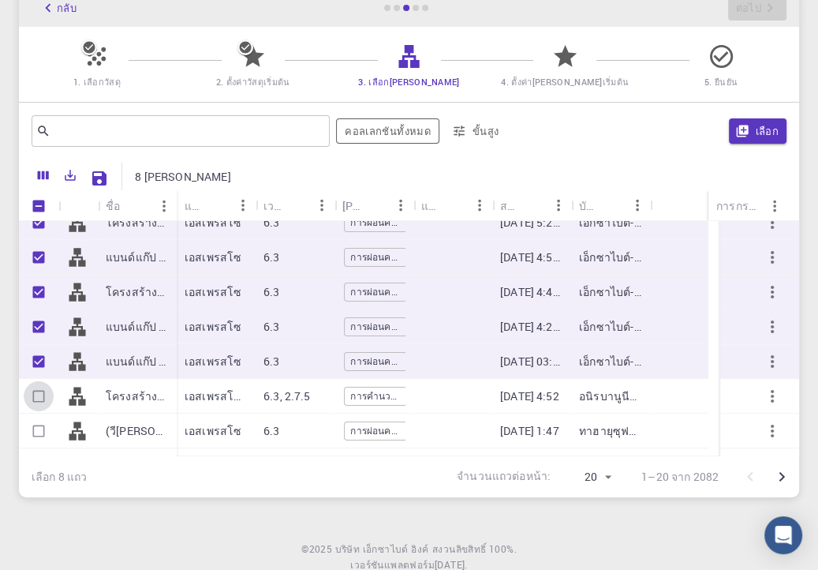
click at [39, 399] on input "เลือกแถว" at bounding box center [39, 396] width 30 height 30
checkbox input "true"
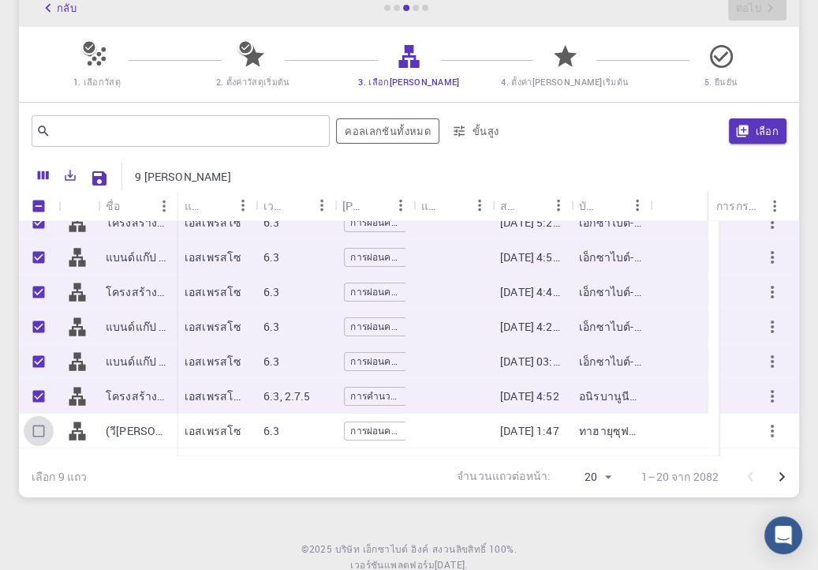
click at [37, 430] on input "เลือกแถว" at bounding box center [39, 431] width 30 height 30
checkbox input "true"
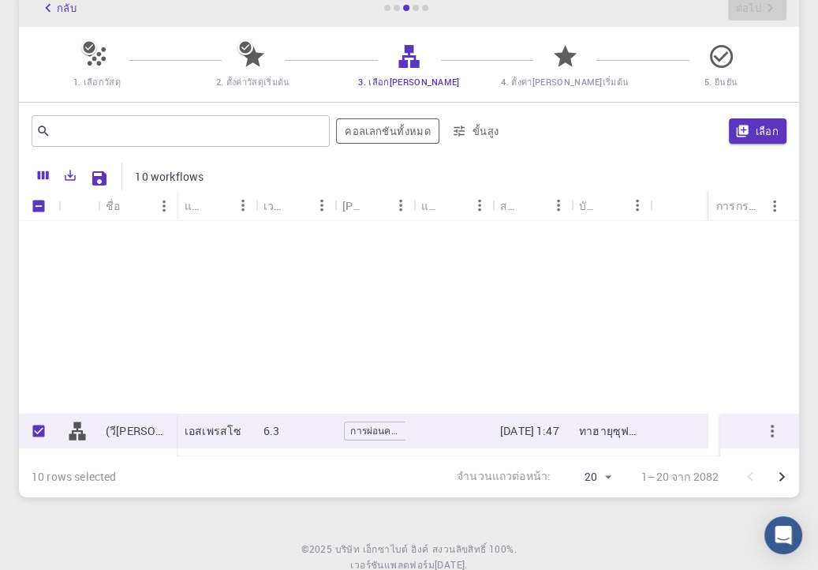
scroll to position [426, 0]
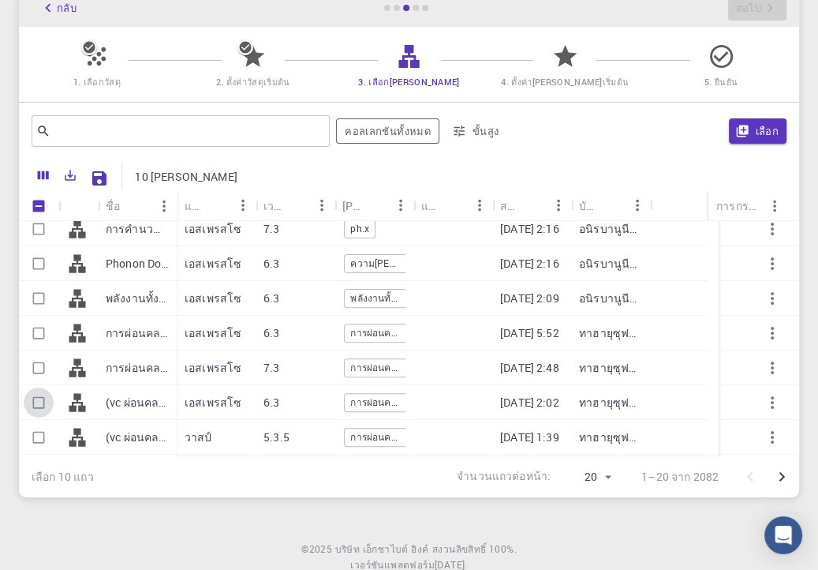
click at [35, 399] on input "เลือกแถว" at bounding box center [39, 402] width 30 height 30
checkbox input "true"
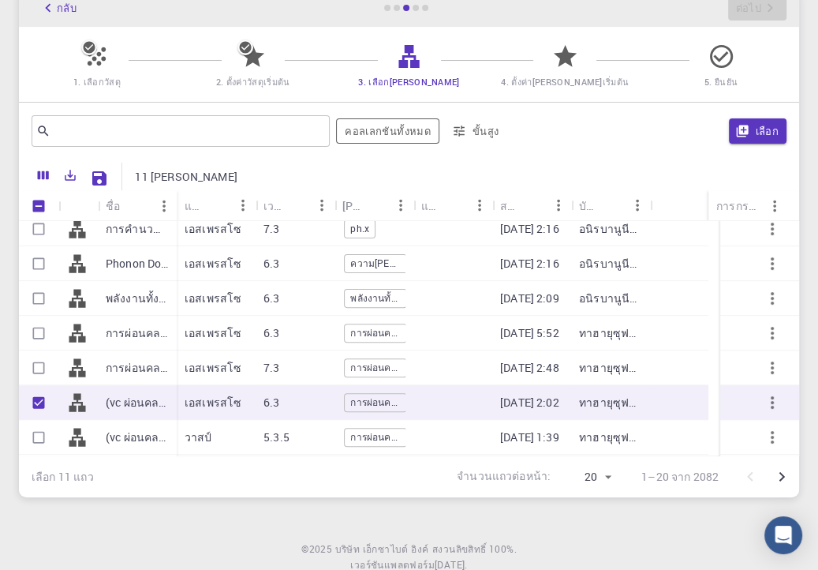
drag, startPoint x: 35, startPoint y: 399, endPoint x: 43, endPoint y: 384, distance: 18.0
click at [43, 384] on div "(วี[PERSON_NAME]) (บีจี) (BS+DoS) - 6.3 PBE ไซโฟนอน (โคลน) ซิลิคอนโฟนอน (โคลน) …" at bounding box center [98, 298] width 158 height 382
click at [43, 384] on div at bounding box center [38, 367] width 39 height 35
click at [761, 131] on font "เลือก" at bounding box center [768, 131] width 24 height 14
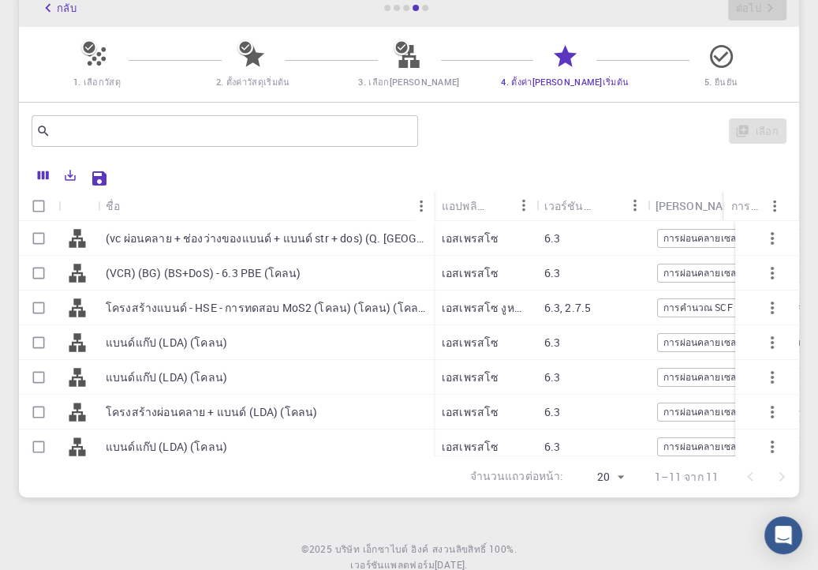
click at [226, 247] on div "(vc ผ่อนคลาย + ช่องว่างของแบนด์ + แบนด์ str + dos) (Q. [GEOGRAPHIC_DATA] LDA) (…" at bounding box center [266, 238] width 336 height 35
checkbox input "true"
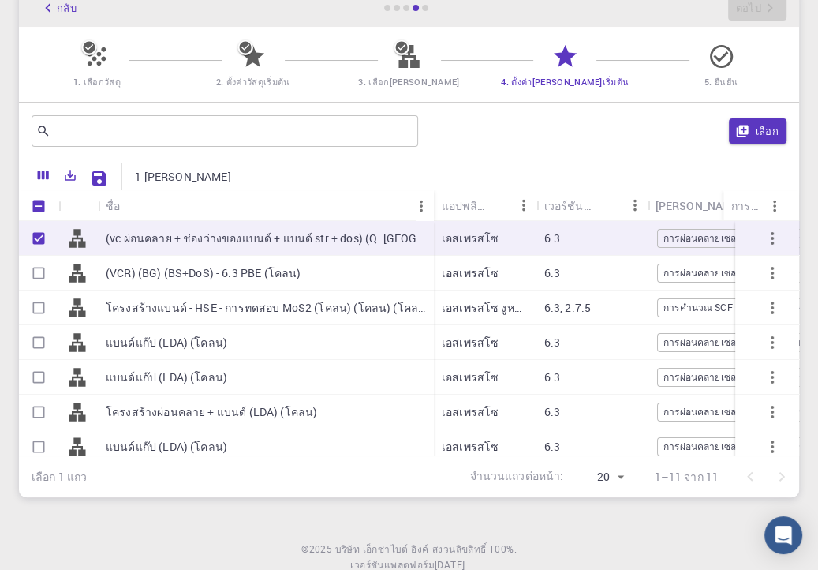
click at [222, 281] on div "(VCR) (BG) (BS+DoS) - 6.3 PBE (โคลน)" at bounding box center [266, 273] width 336 height 35
checkbox input "true"
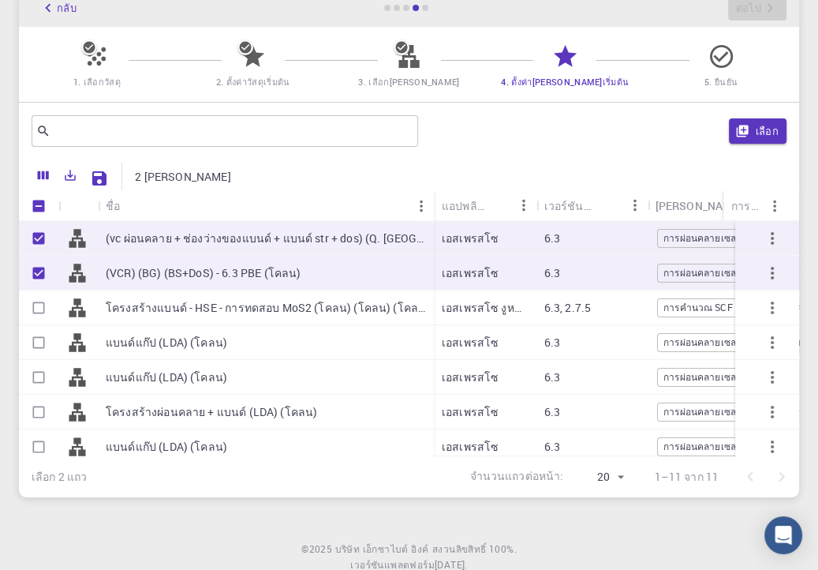
click at [231, 338] on div "แบนด์แก๊ป (LDA) (โคลน)" at bounding box center [266, 342] width 336 height 35
checkbox input "true"
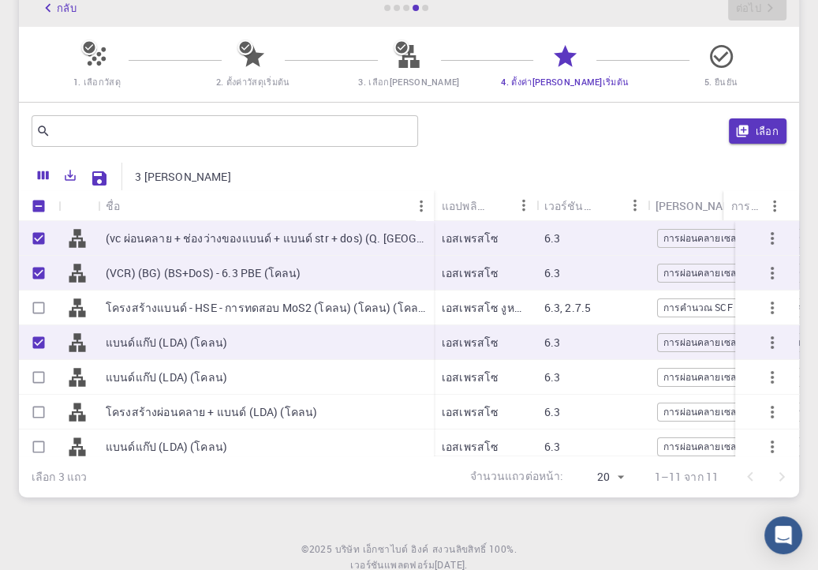
click at [246, 304] on font "โครงสร้างแบนด์ - HSE - การทดสอบ MoS2 (โคลน) (โคลน) (โคลน) (โคลน)" at bounding box center [288, 307] width 364 height 15
checkbox input "true"
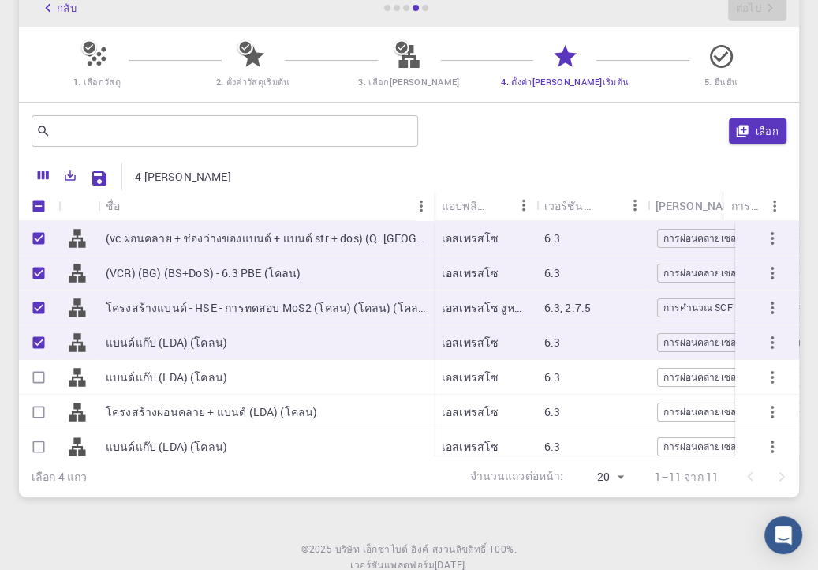
click at [241, 380] on div "แบนด์แก๊ป (LDA) (โคลน)" at bounding box center [266, 377] width 336 height 35
checkbox input "true"
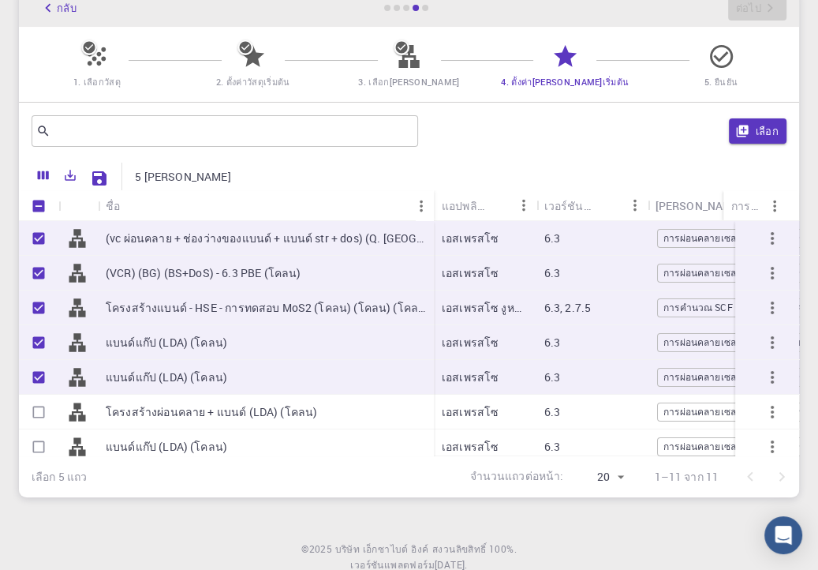
click at [239, 410] on font "โครงสร้างผ่อนคลาย + แบนด์ (LDA) (โคลน)" at bounding box center [211, 411] width 211 height 15
checkbox input "true"
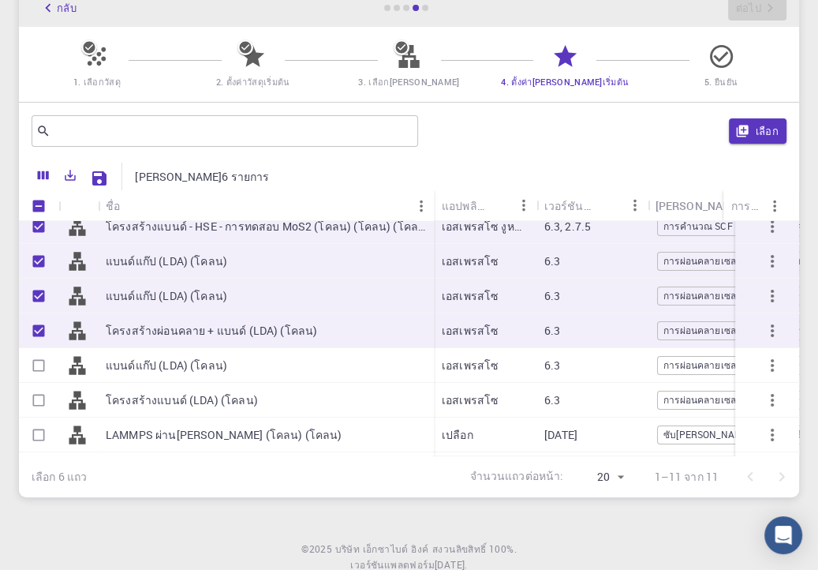
scroll to position [82, 0]
click at [245, 386] on div "โครงสร้างแบนด์ (LDA) (โคลน)" at bounding box center [266, 399] width 336 height 35
checkbox input "true"
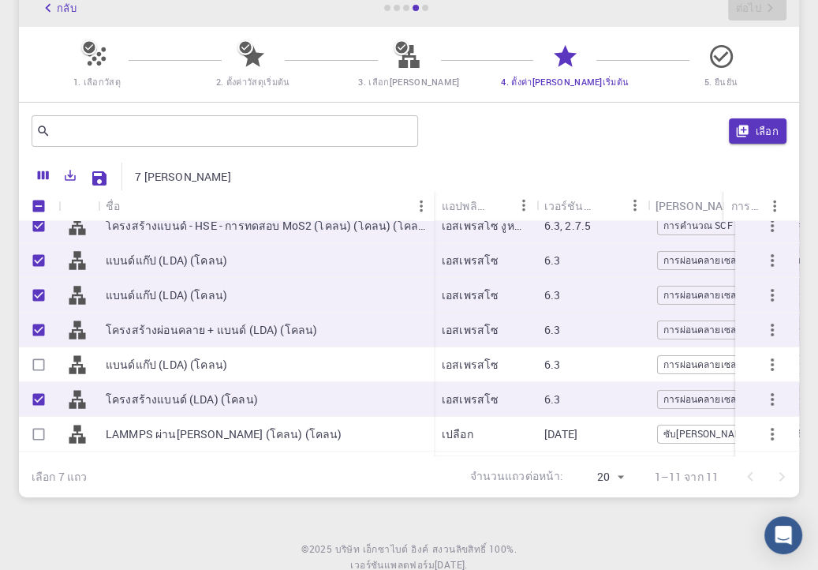
click at [251, 369] on div "แบนด์แก๊ป (LDA) (โคลน)" at bounding box center [266, 364] width 336 height 35
checkbox input "true"
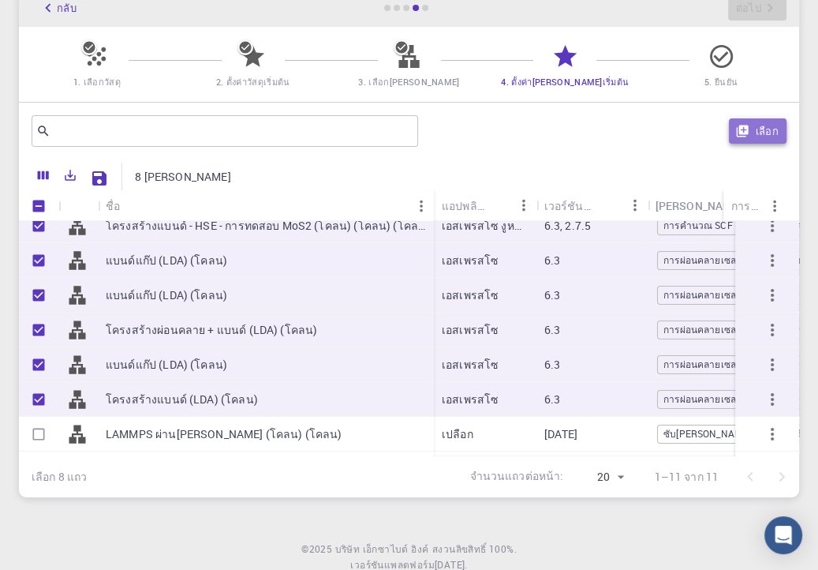
click at [773, 140] on button "เลือก" at bounding box center [758, 130] width 58 height 25
checkbox input "false"
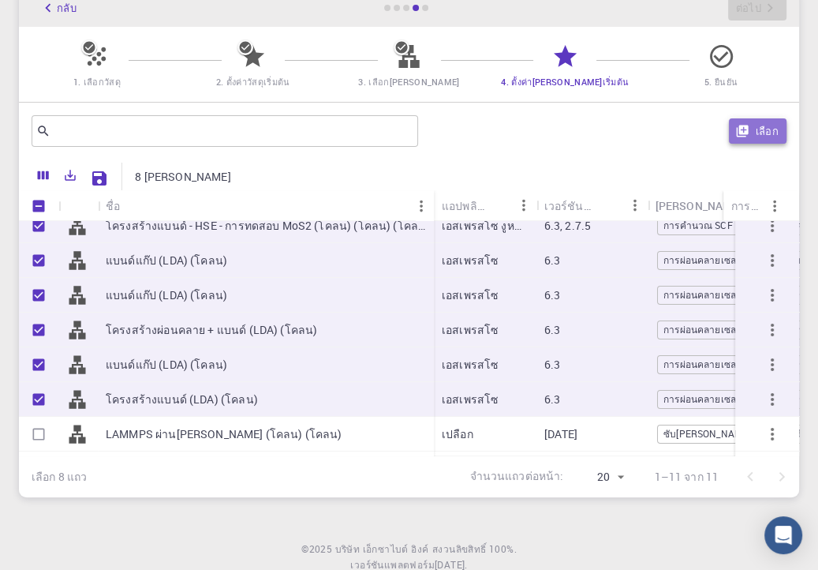
checkbox input "false"
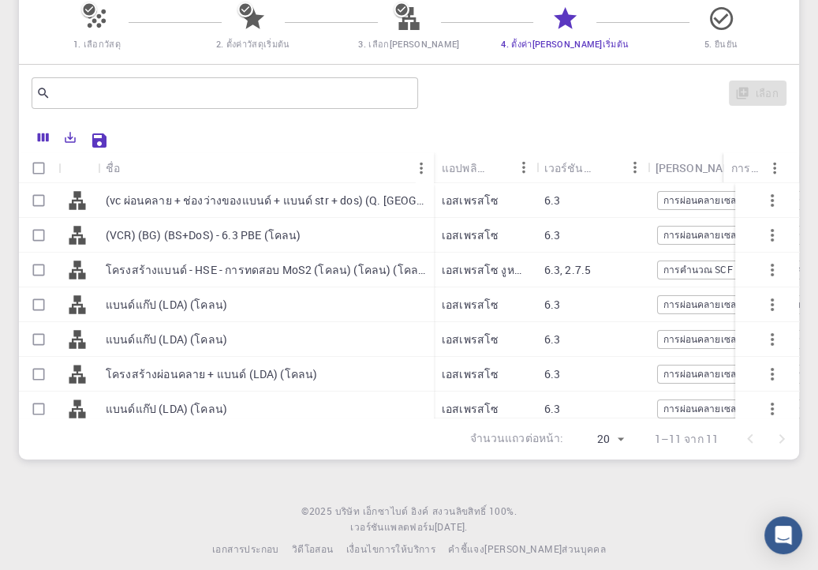
scroll to position [0, 0]
